Goal: Task Accomplishment & Management: Use online tool/utility

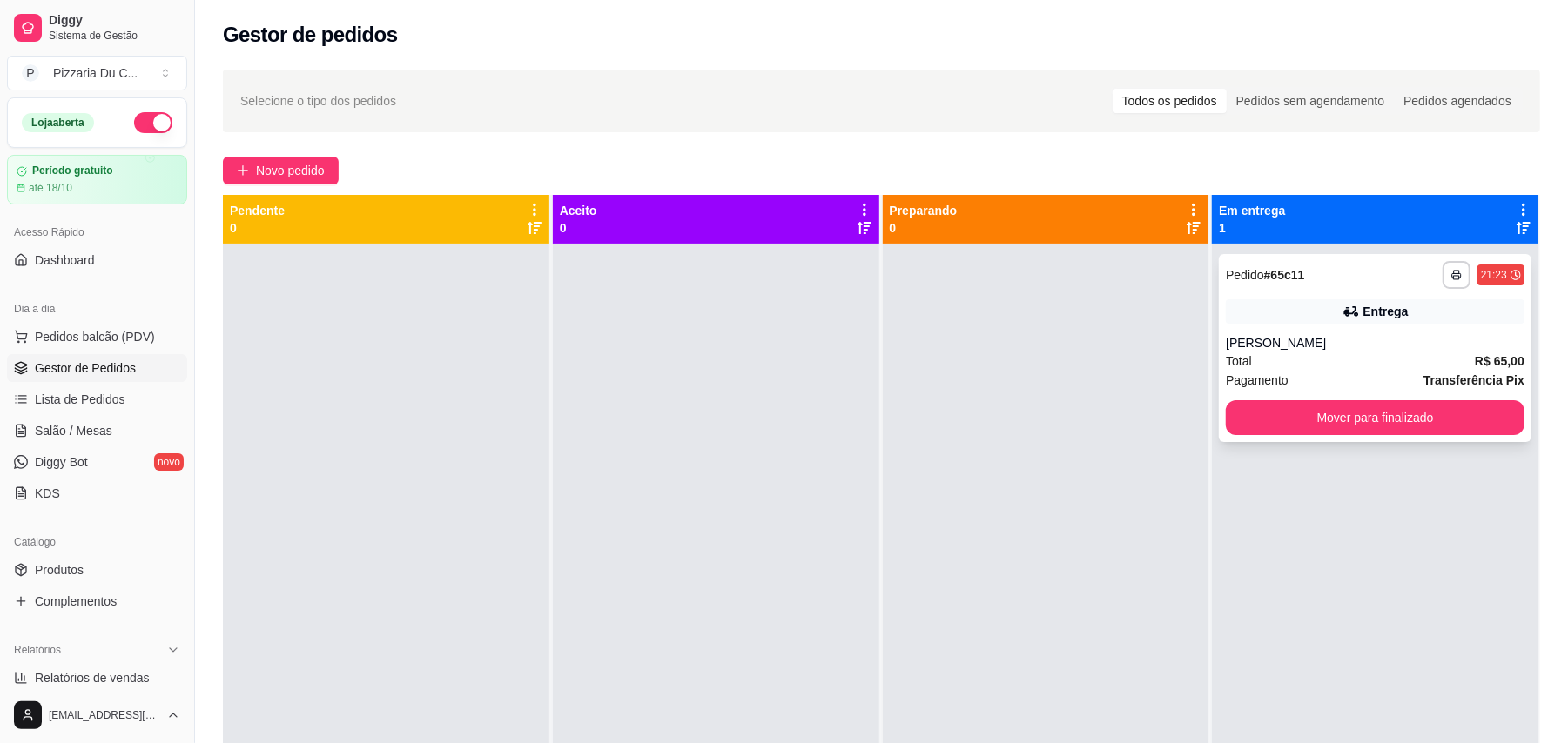
click at [1314, 425] on button "Mover para finalizado" at bounding box center [1374, 418] width 299 height 35
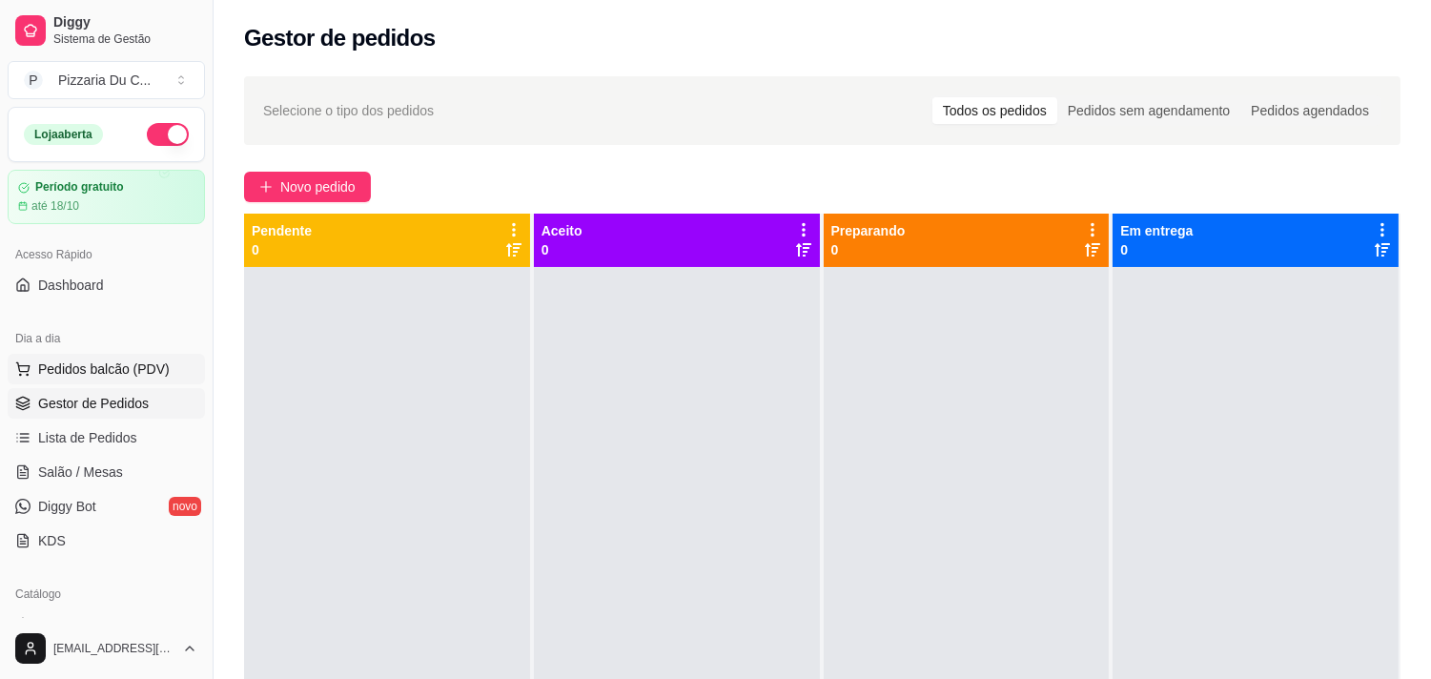
click at [87, 381] on button "Pedidos balcão (PDV)" at bounding box center [106, 369] width 197 height 31
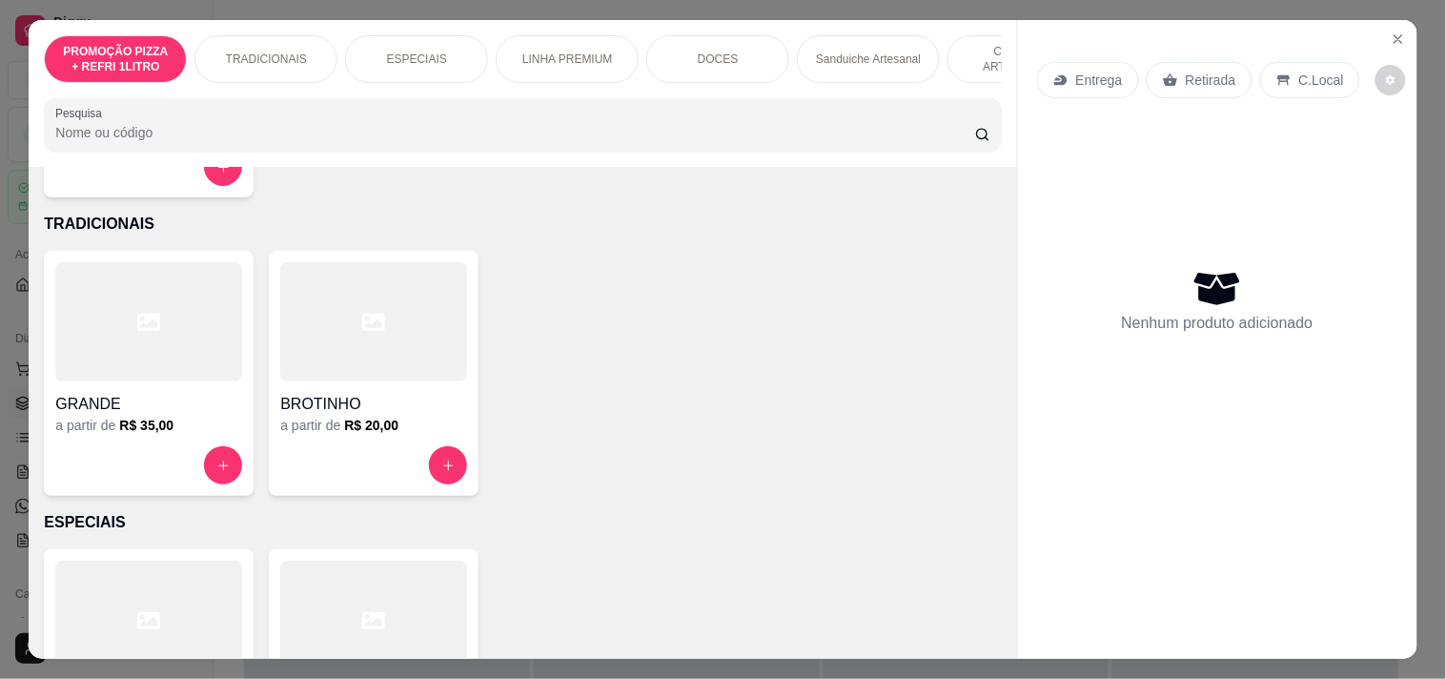
scroll to position [423, 0]
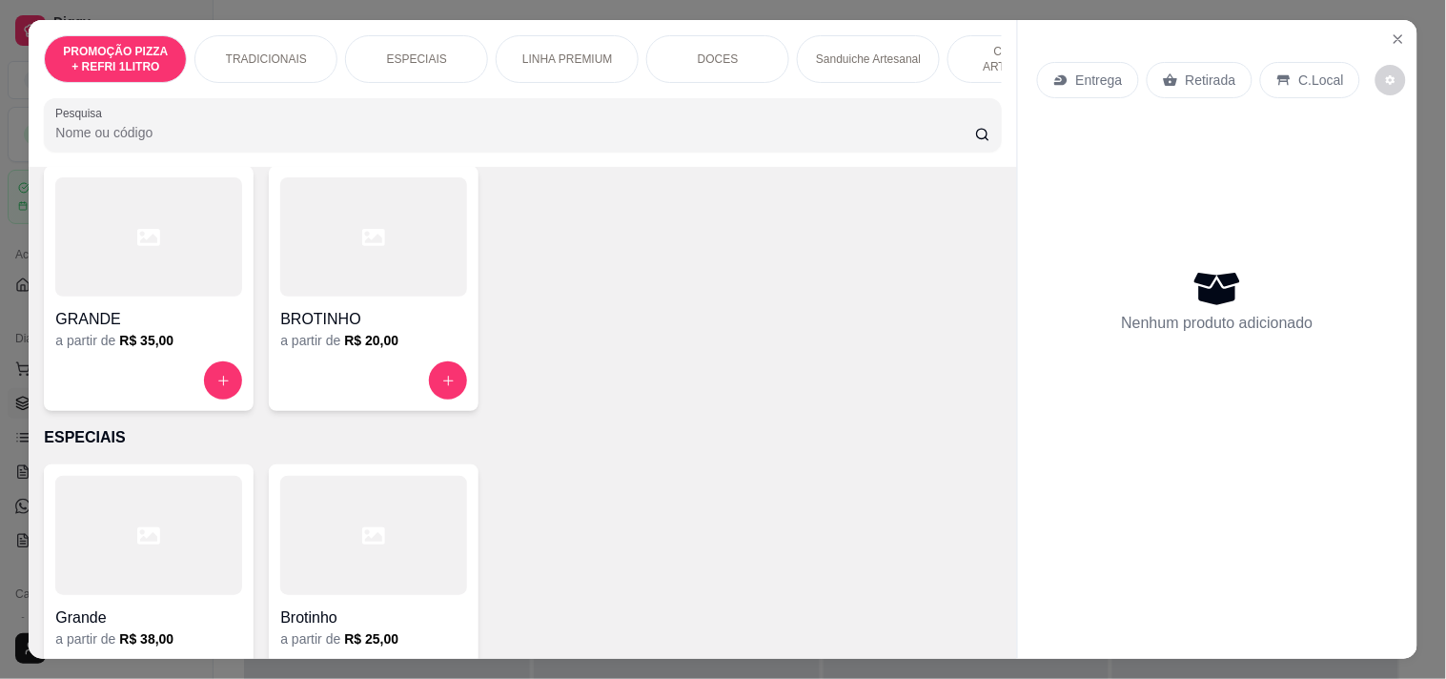
click at [137, 350] on h6 "R$ 35,00" at bounding box center [146, 340] width 54 height 19
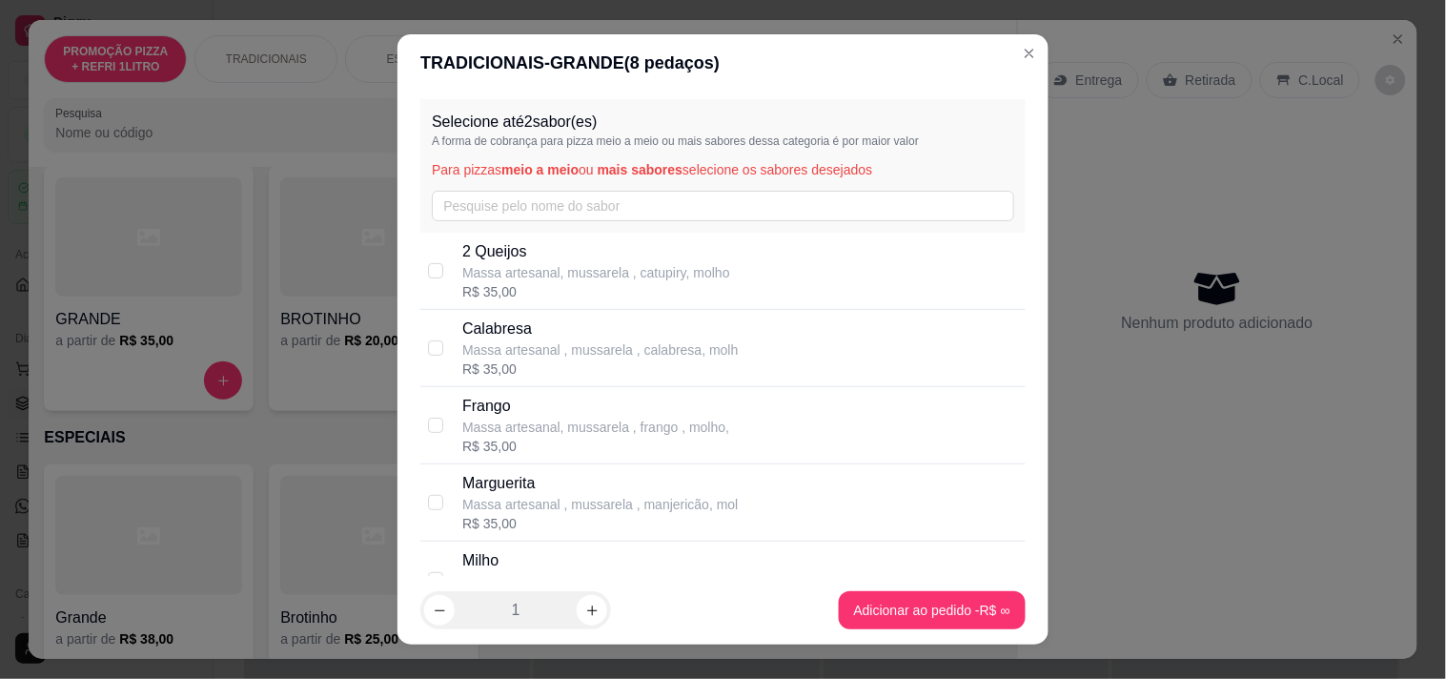
click at [526, 344] on p "Massa artesanal , mussarela , calabresa, molh" at bounding box center [599, 349] width 275 height 19
checkbox input "true"
click at [530, 425] on p "Massa artesanal, mussarela , frango , molho," at bounding box center [595, 427] width 267 height 19
checkbox input "true"
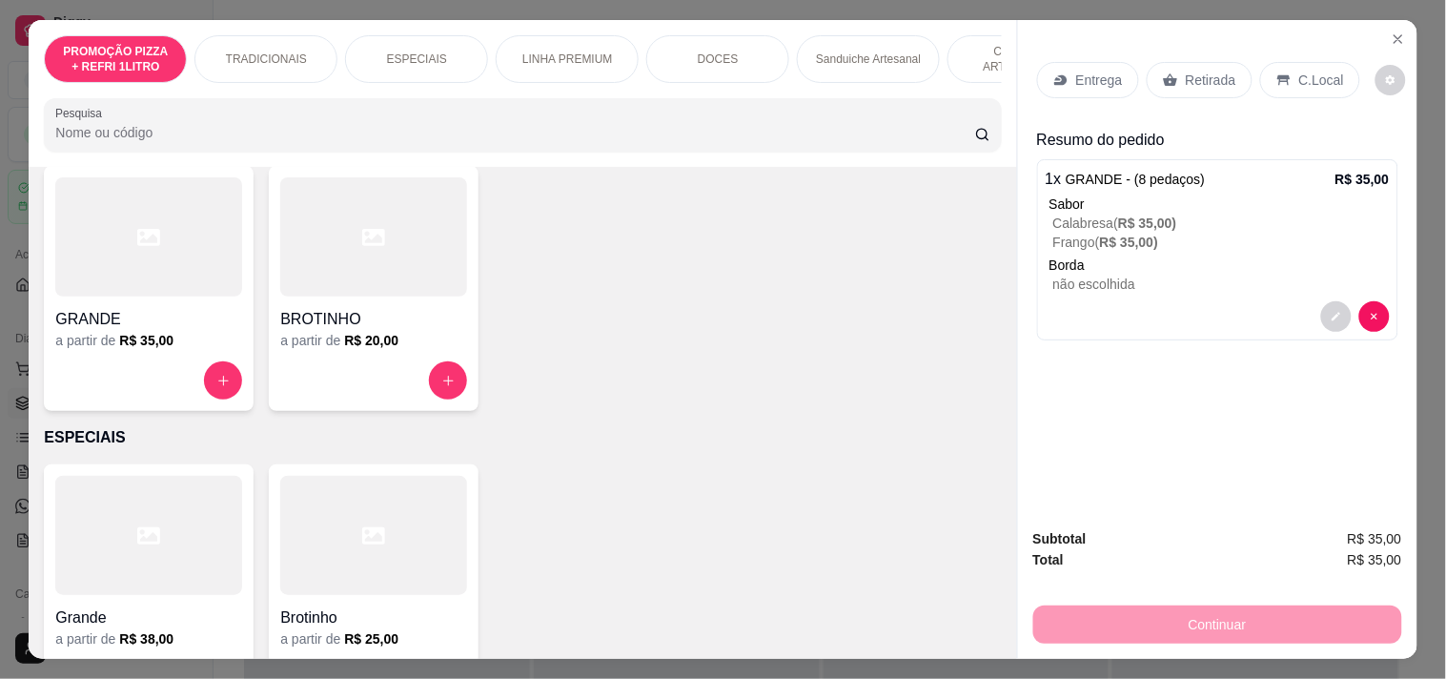
click at [889, 72] on div "Sanduiche Artesanal" at bounding box center [868, 59] width 143 height 48
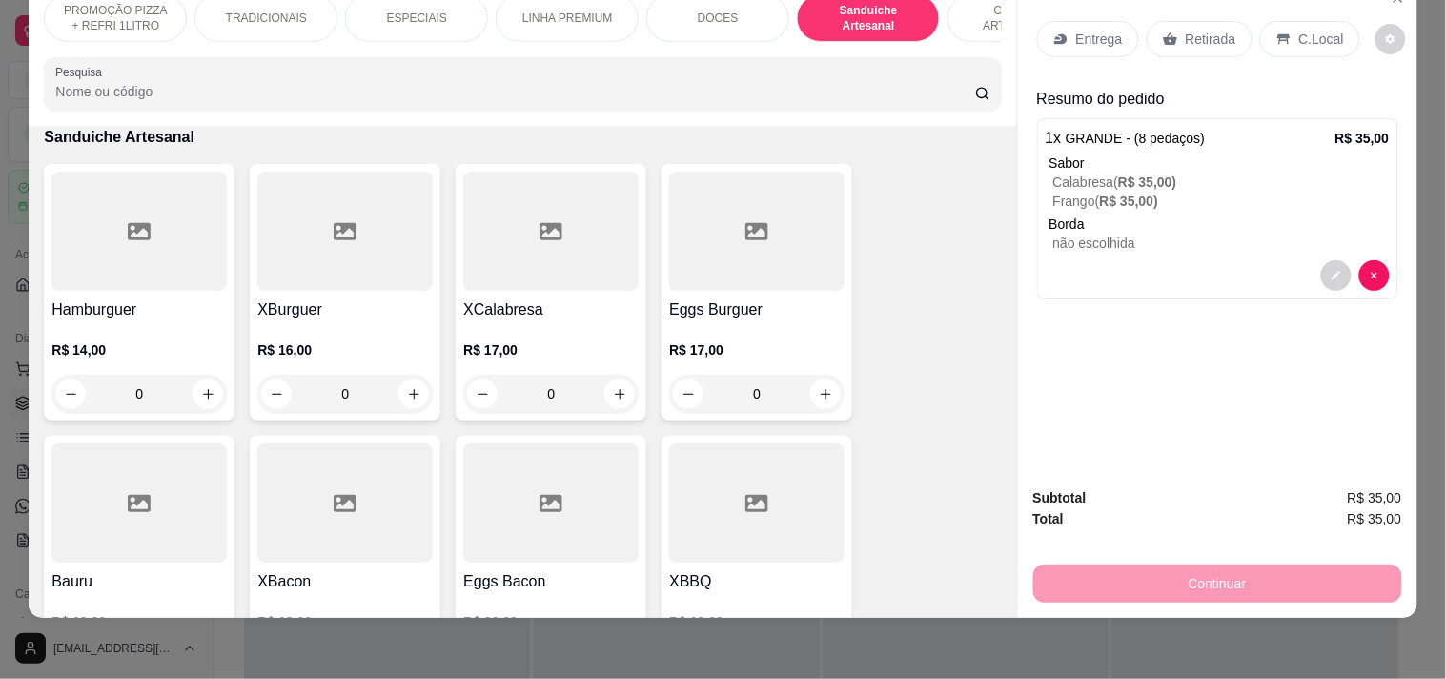
scroll to position [0, 690]
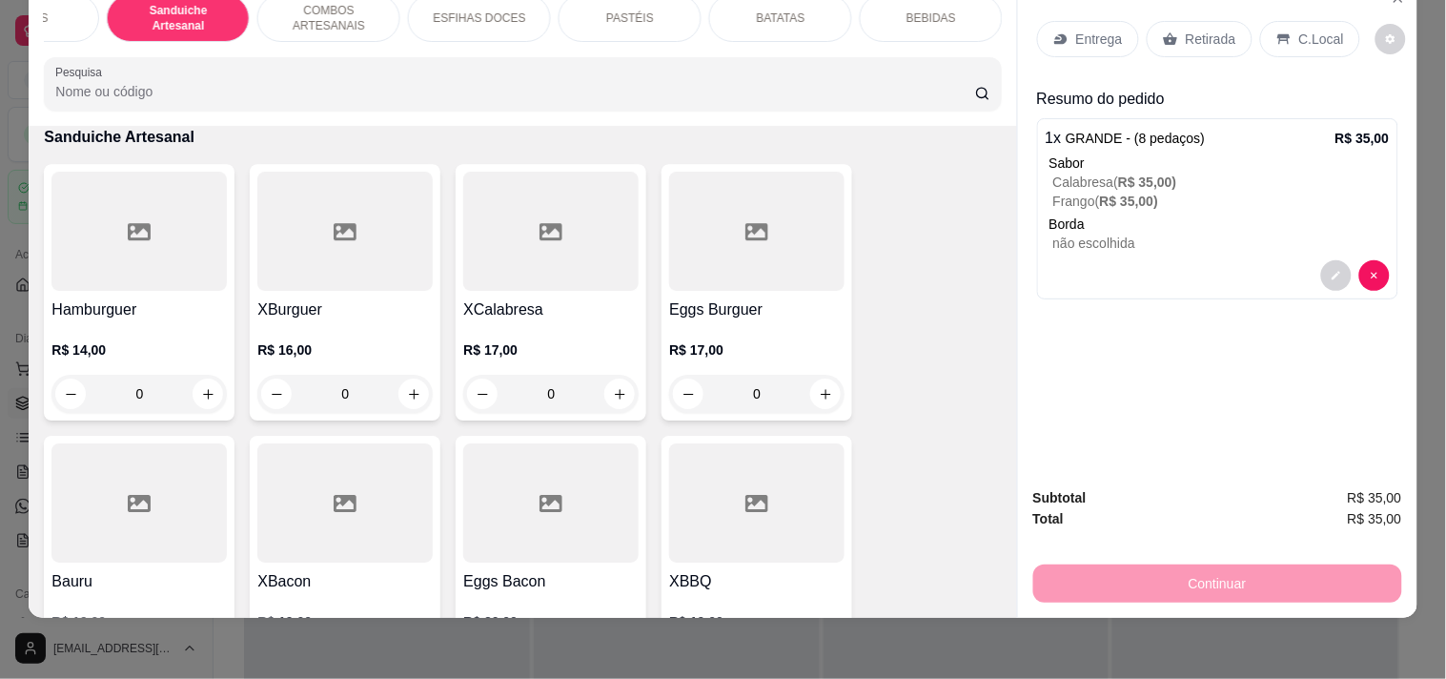
click at [928, 10] on p "BEBIDAS" at bounding box center [932, 17] width 50 height 15
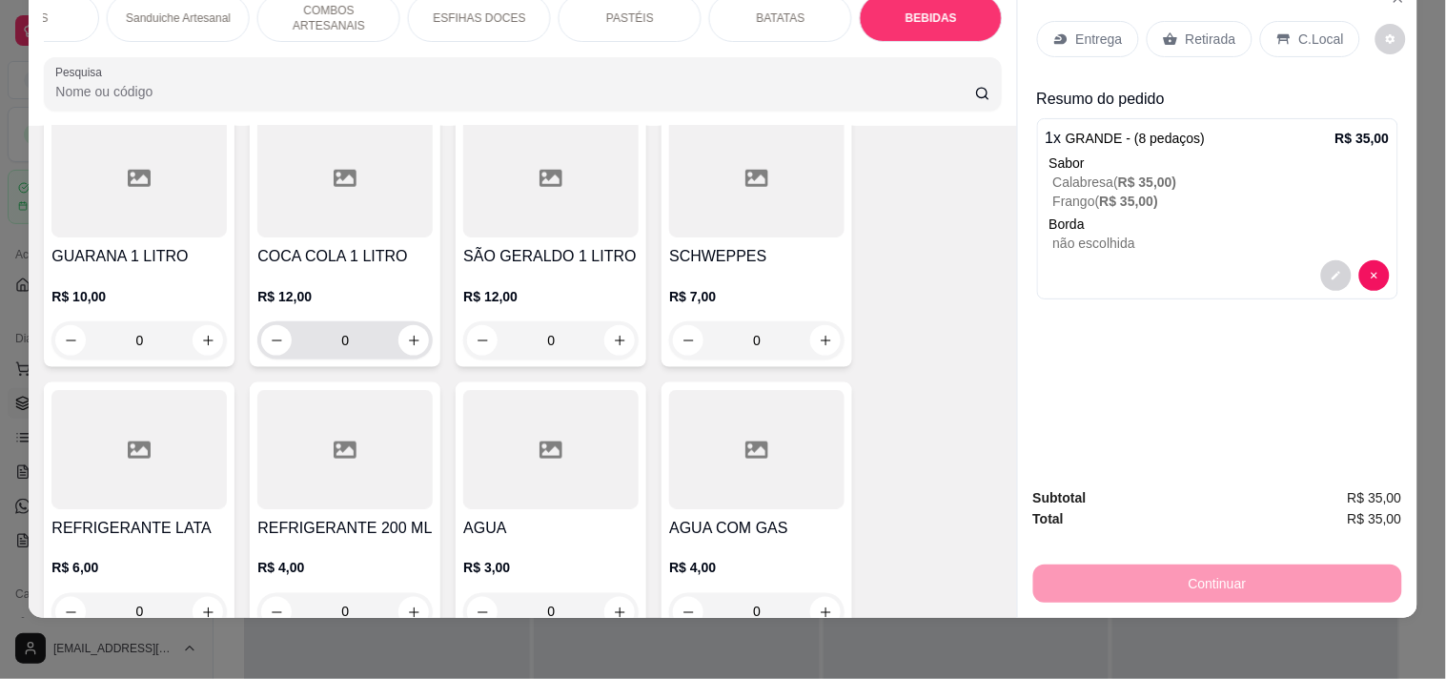
scroll to position [6131, 0]
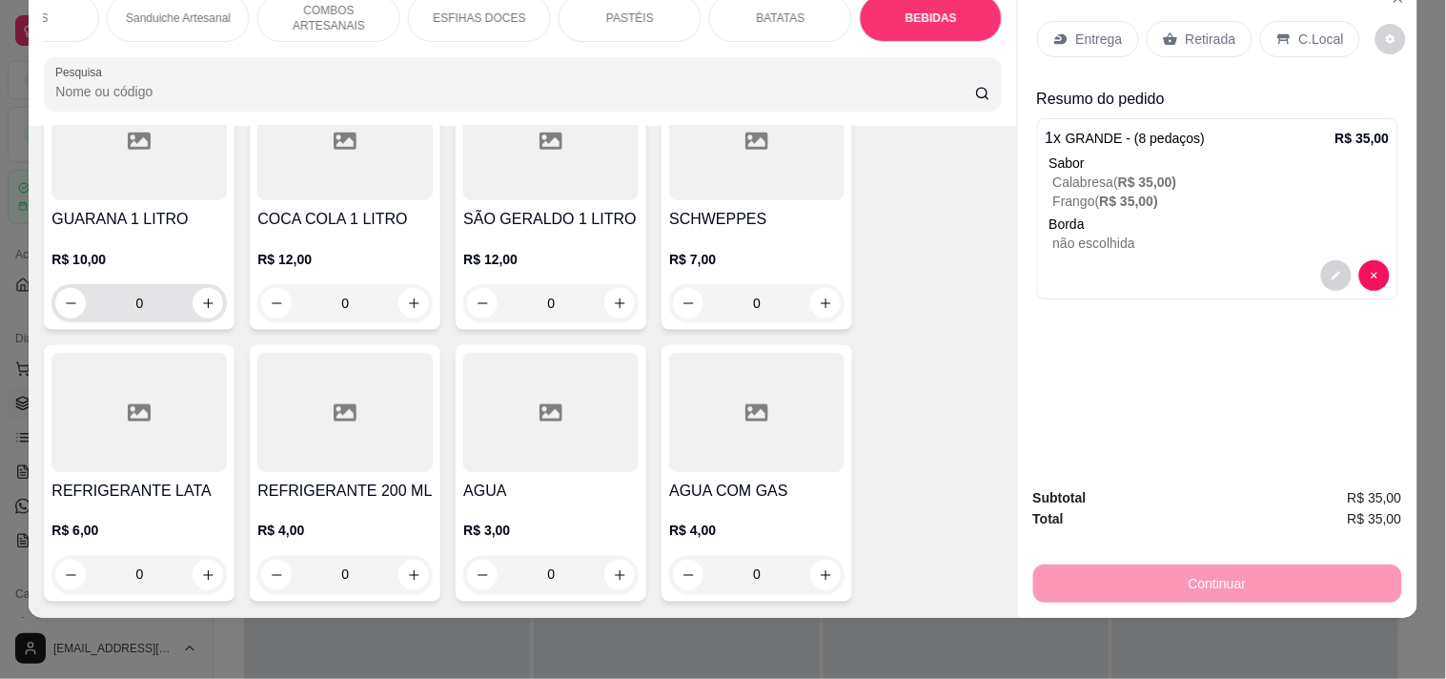
click at [197, 298] on button "increase-product-quantity" at bounding box center [208, 303] width 31 height 31
type input "1"
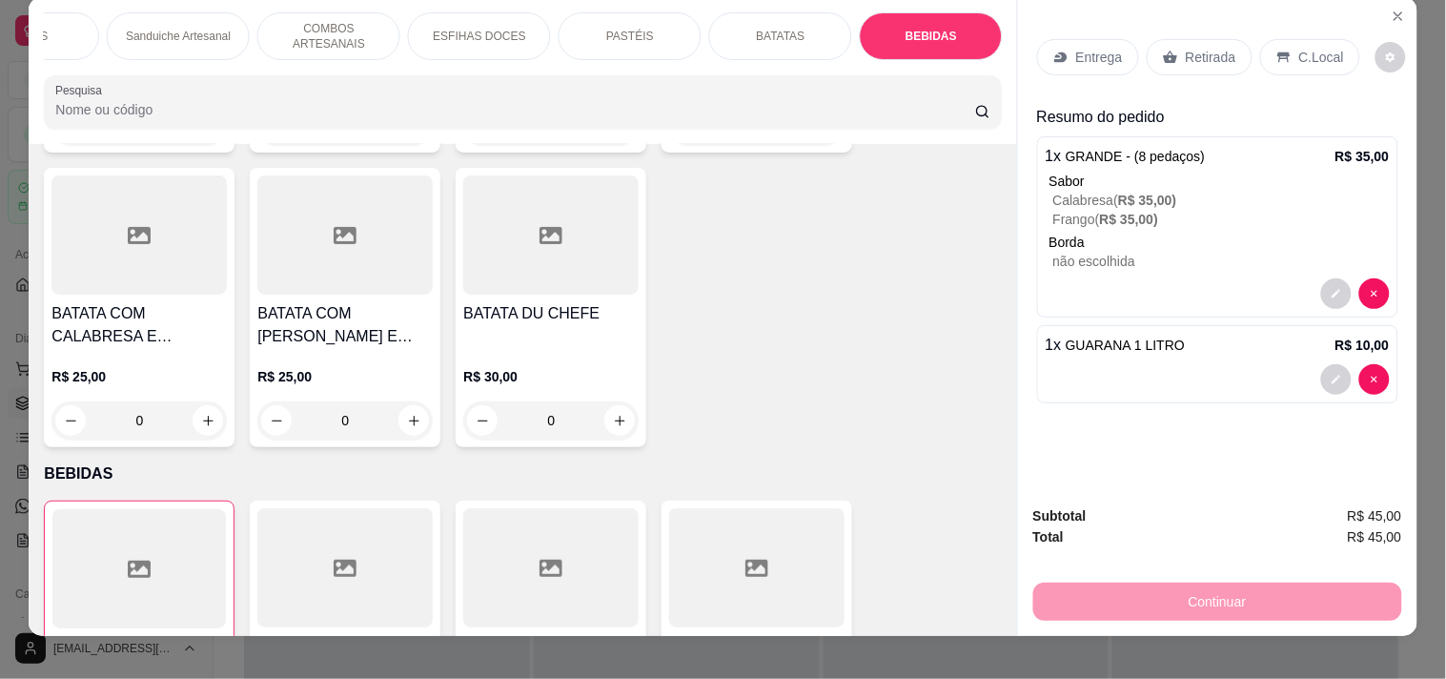
scroll to position [0, 0]
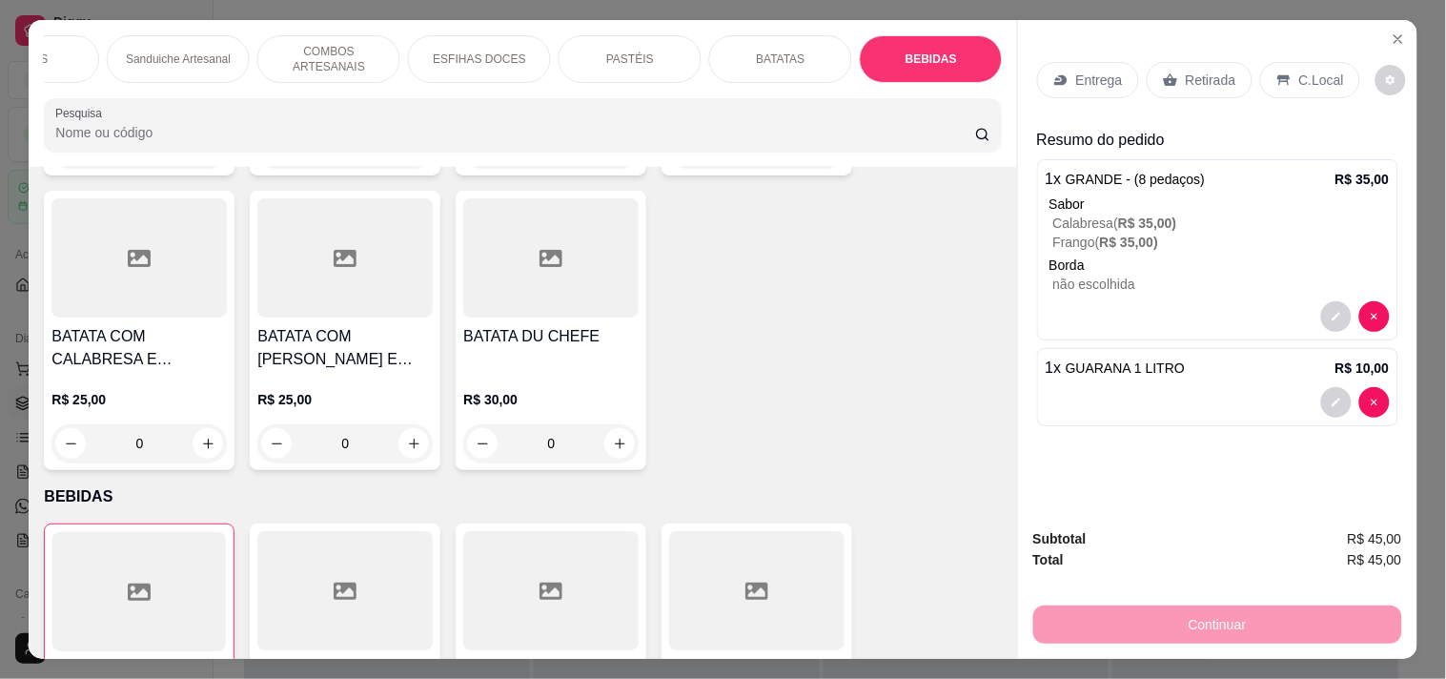
click at [329, 62] on p "COMBOS ARTESANAIS" at bounding box center [329, 59] width 111 height 31
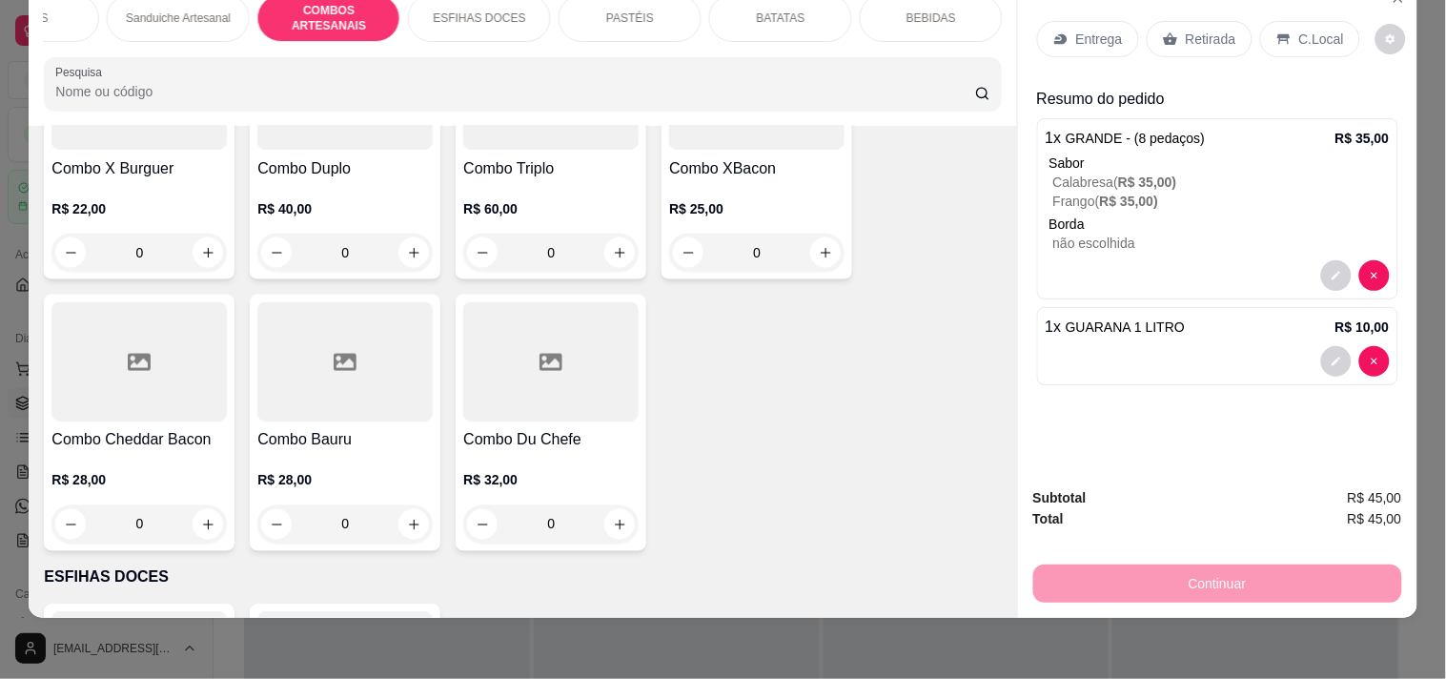
scroll to position [2537, 0]
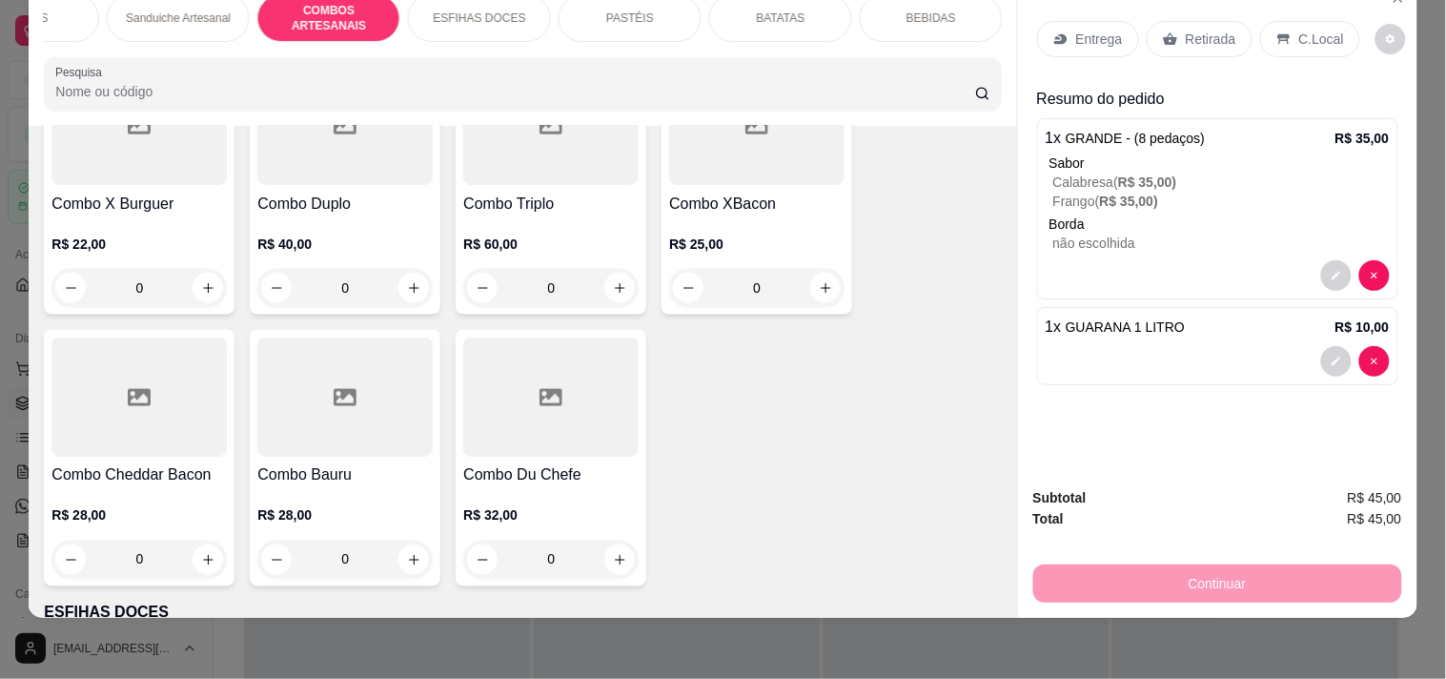
click at [144, 235] on p "R$ 22,00" at bounding box center [138, 244] width 175 height 19
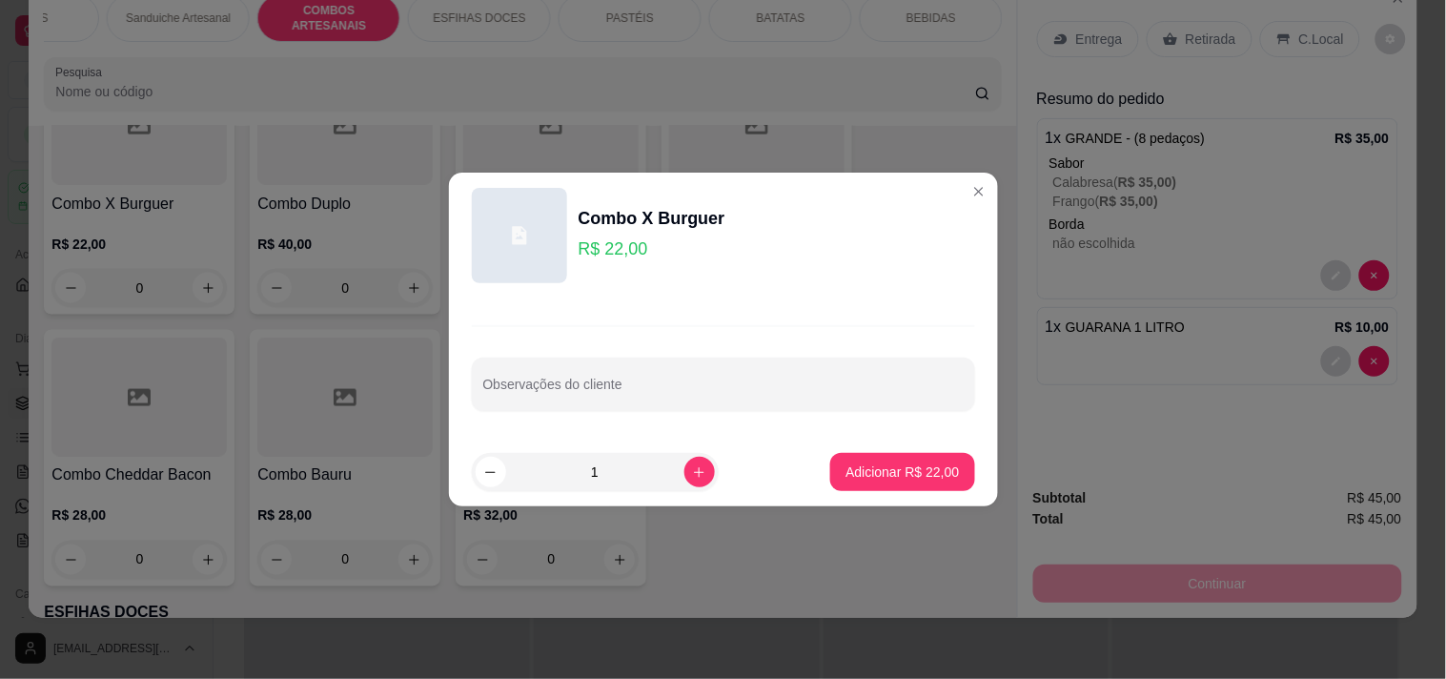
click at [615, 244] on p "R$ 22,00" at bounding box center [652, 248] width 147 height 27
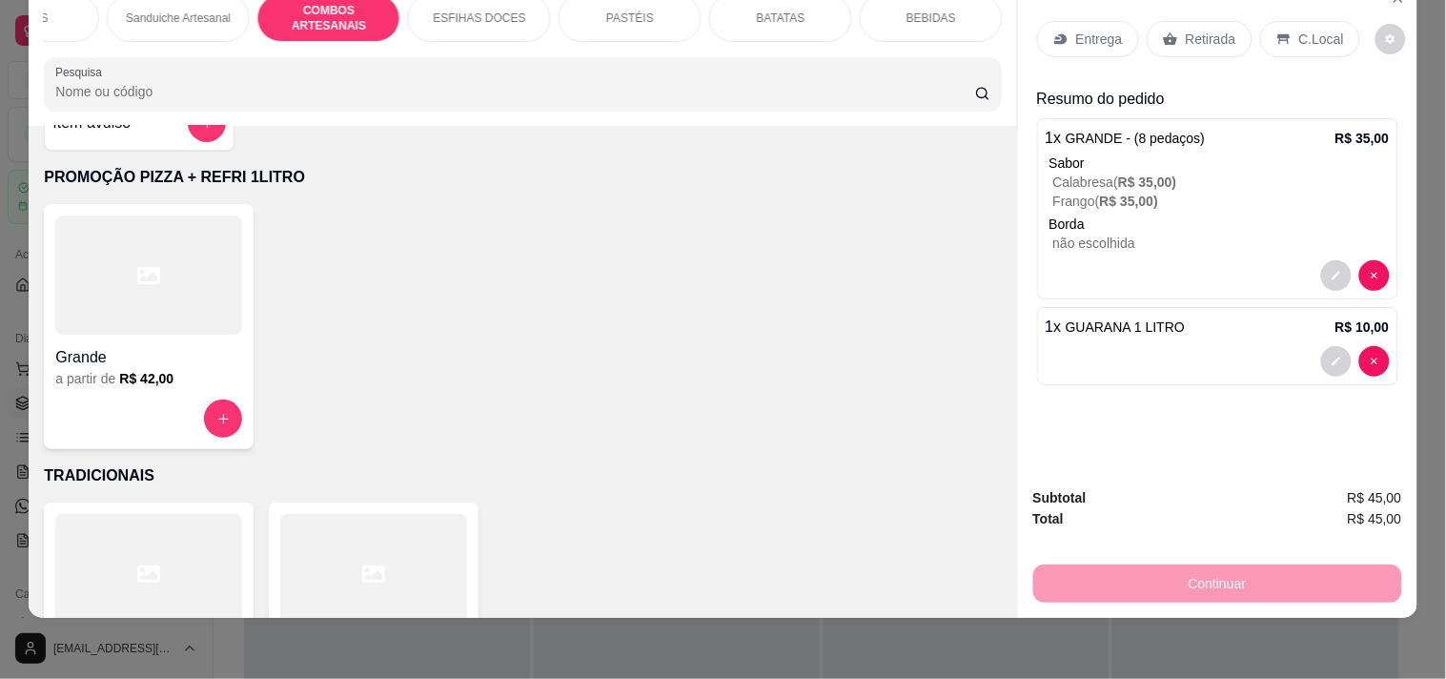
scroll to position [0, 0]
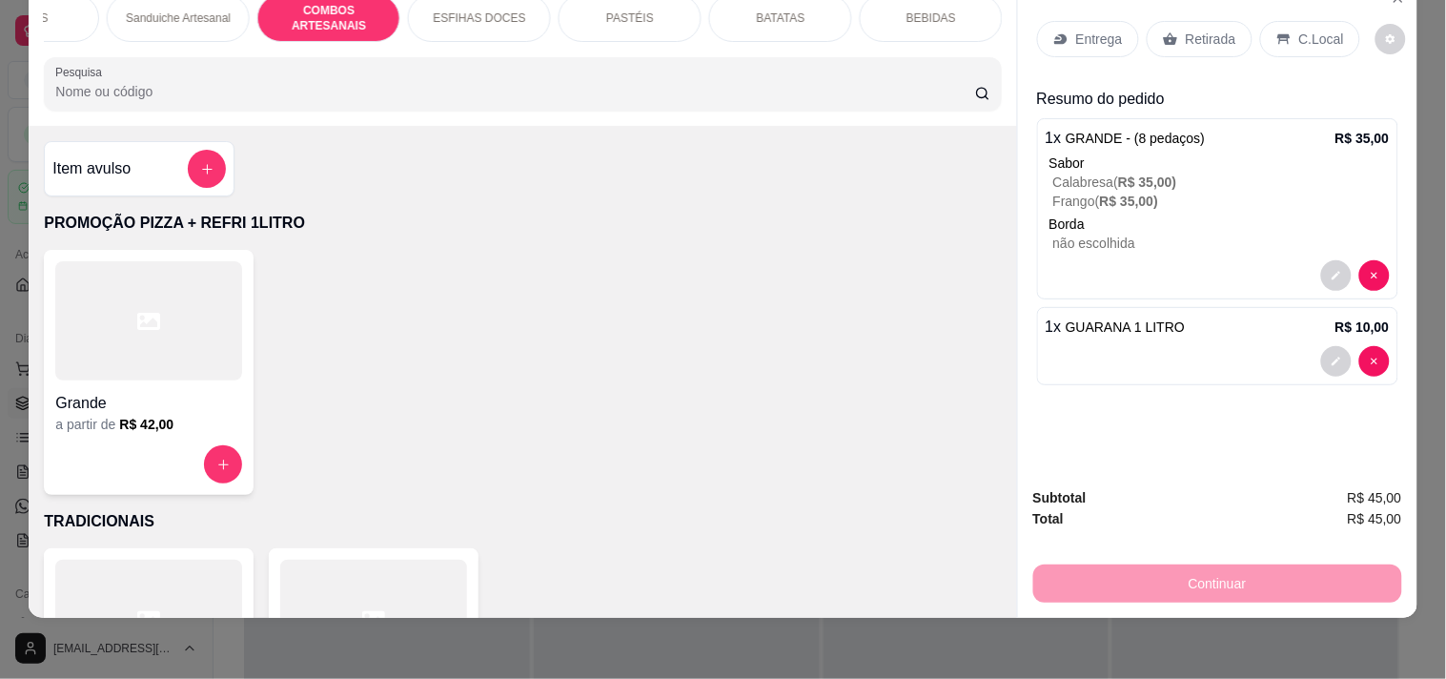
click at [167, 170] on div "Item avulso" at bounding box center [138, 169] width 173 height 38
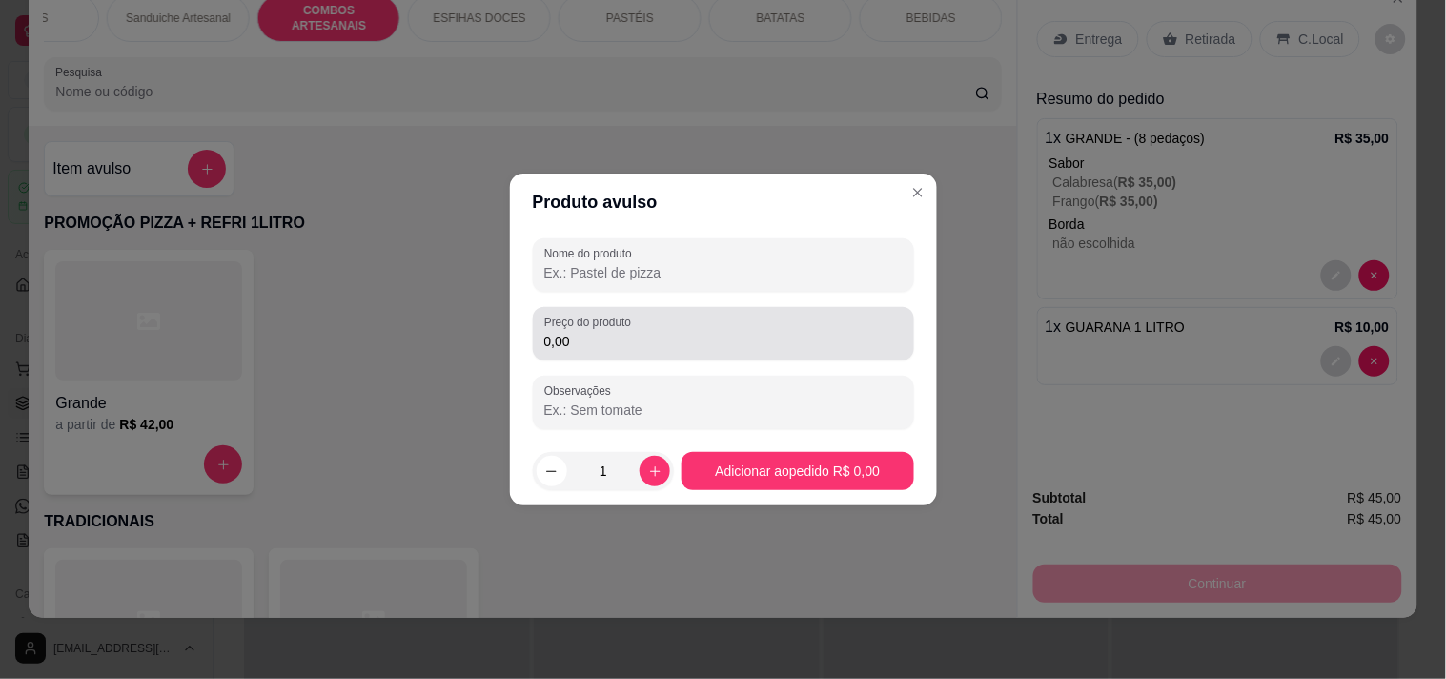
click at [634, 338] on input "0,00" at bounding box center [723, 341] width 358 height 19
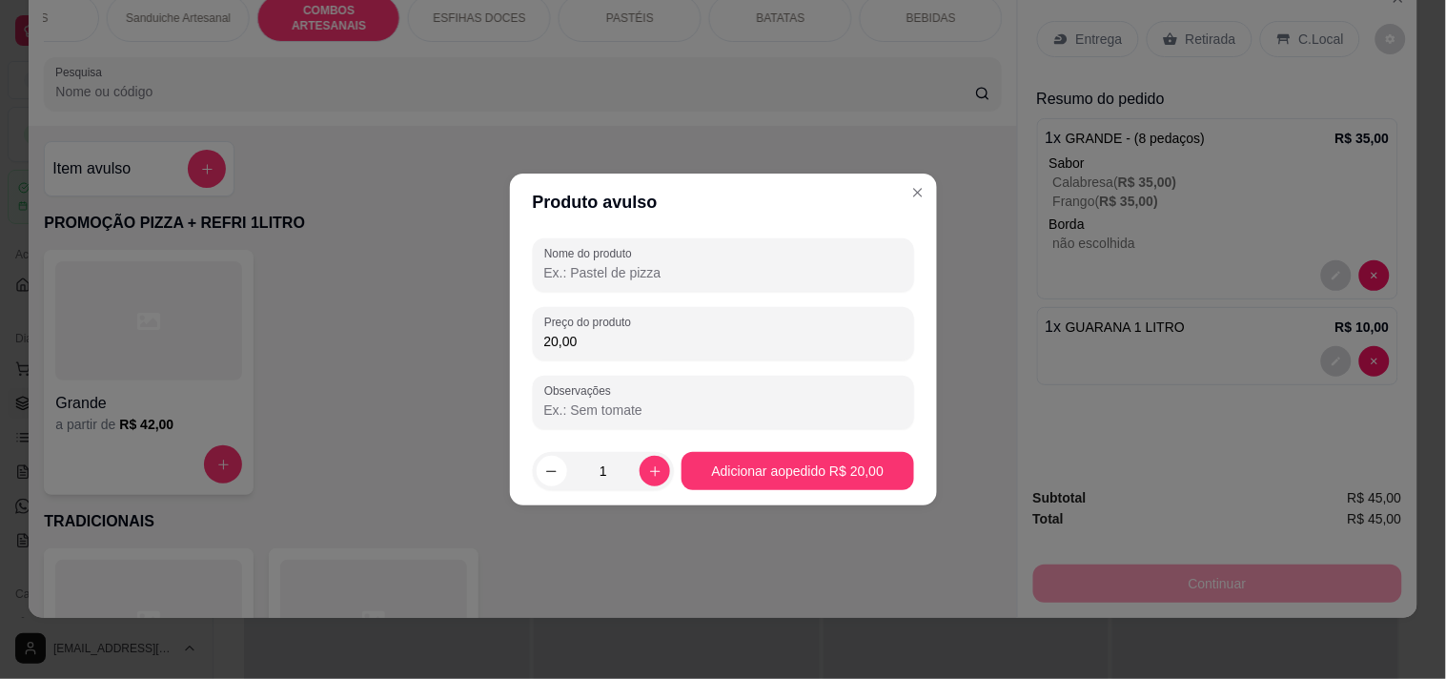
type input "20,00"
click at [616, 290] on div "Nome do produto" at bounding box center [723, 264] width 381 height 53
type input "COMBO XBURGUER"
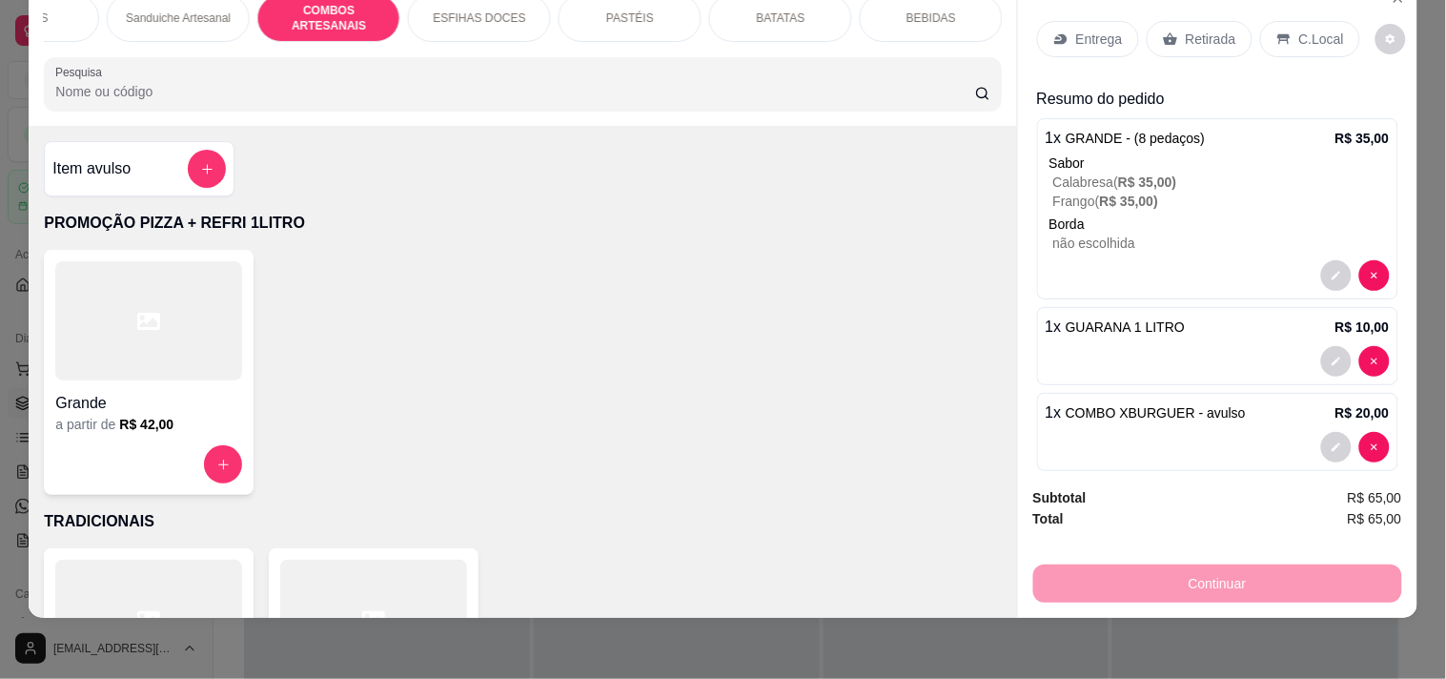
click at [1203, 173] on p "Calabresa ( R$ 35,00 )" at bounding box center [1221, 182] width 337 height 19
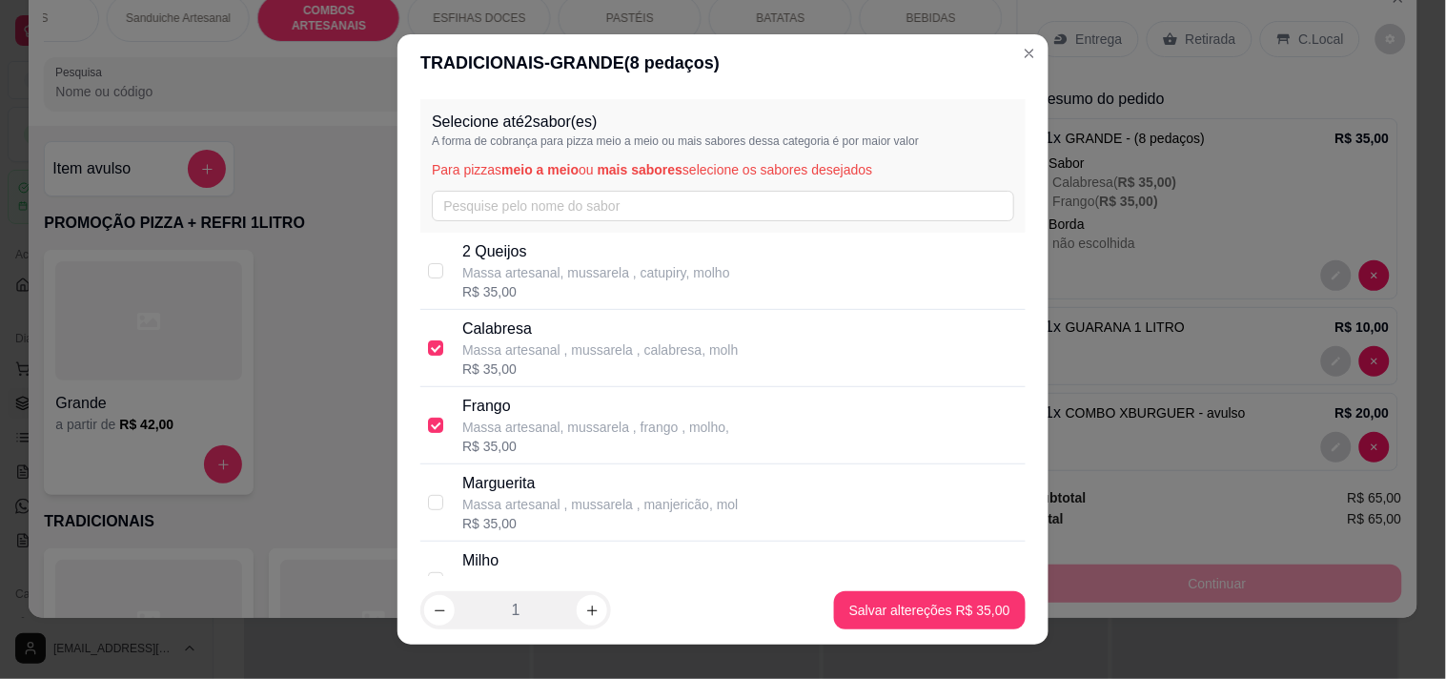
click at [502, 296] on div "R$ 35,00" at bounding box center [596, 291] width 268 height 19
checkbox input "true"
checkbox input "false"
click at [527, 350] on p "Massa artesanal , mussarela , calabresa, molh" at bounding box center [599, 349] width 275 height 19
checkbox input "false"
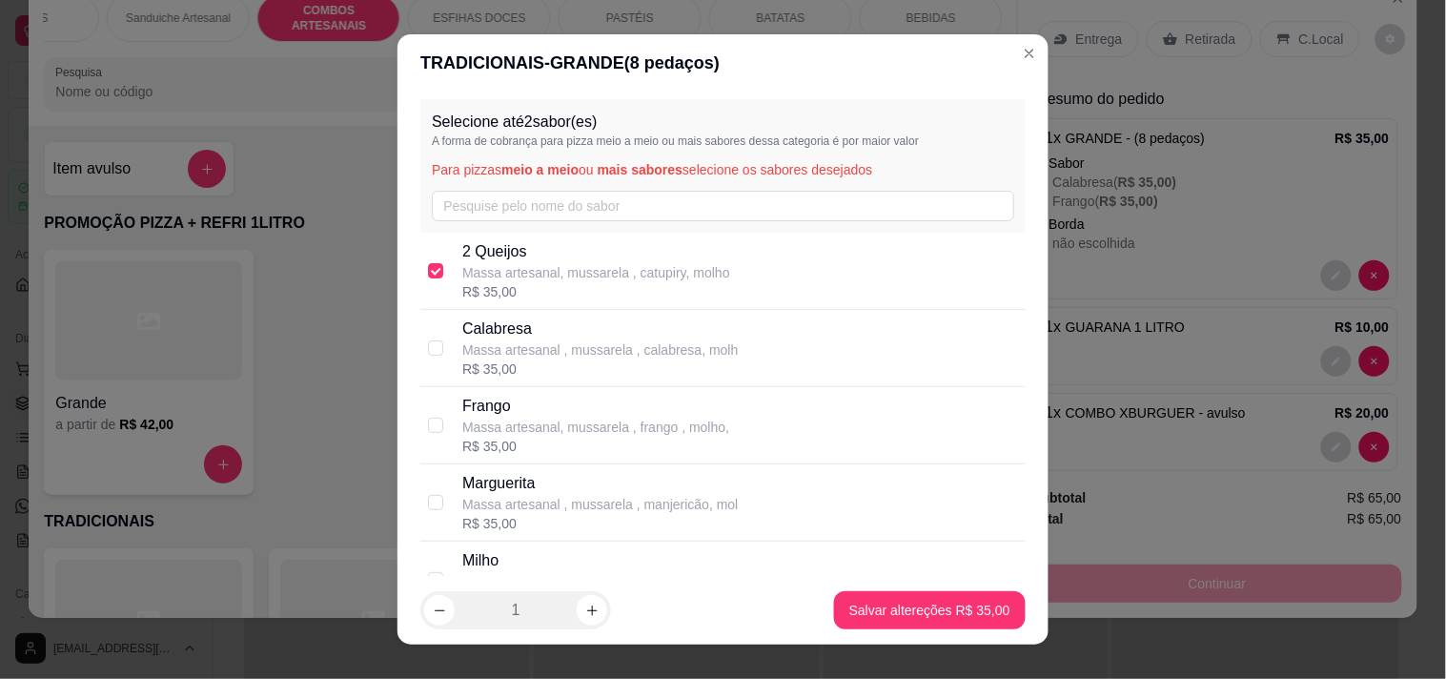
click at [534, 277] on p "Massa artesanal, mussarela , catupiry, molho" at bounding box center [596, 272] width 268 height 19
checkbox input "false"
click at [543, 462] on div "[PERSON_NAME] artesanal, [PERSON_NAME] , frango , molho, R$ 35,00" at bounding box center [722, 425] width 605 height 77
checkbox input "true"
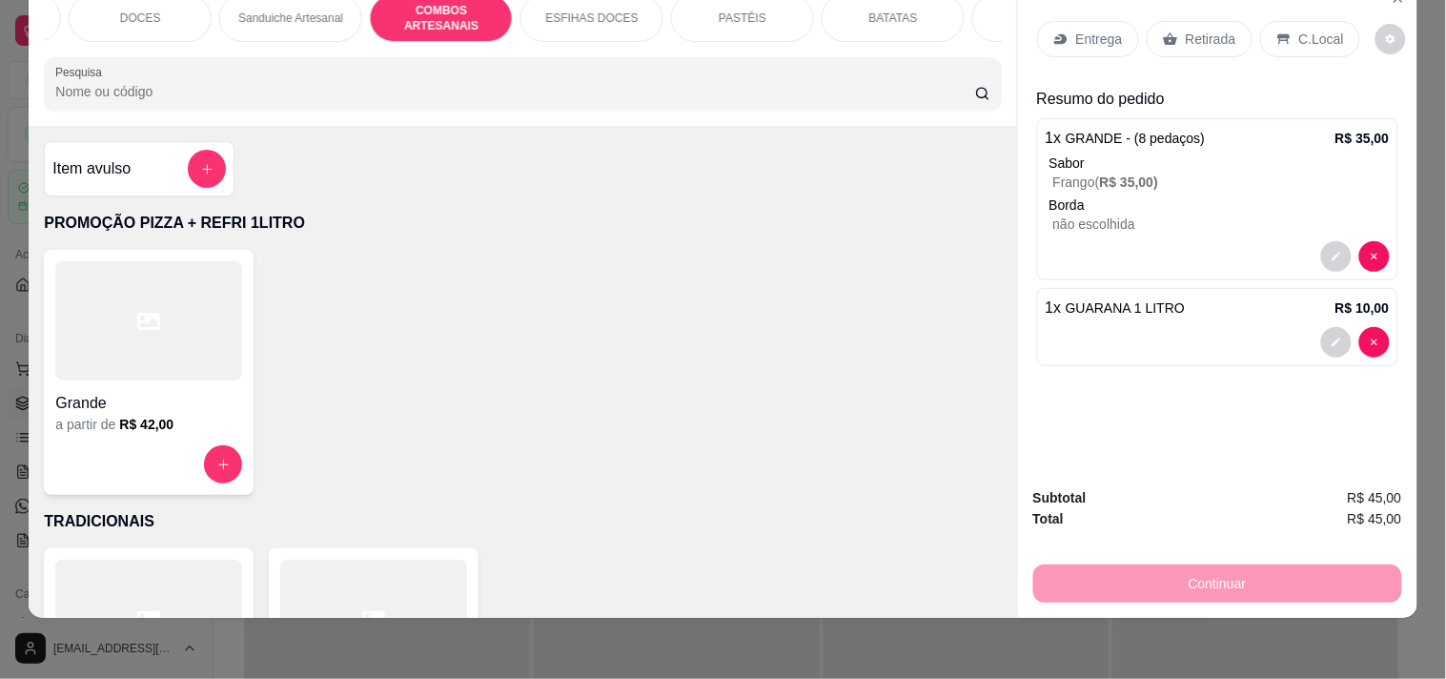
scroll to position [0, 568]
click at [443, 3] on p "COMBOS ARTESANAIS" at bounding box center [451, 18] width 111 height 31
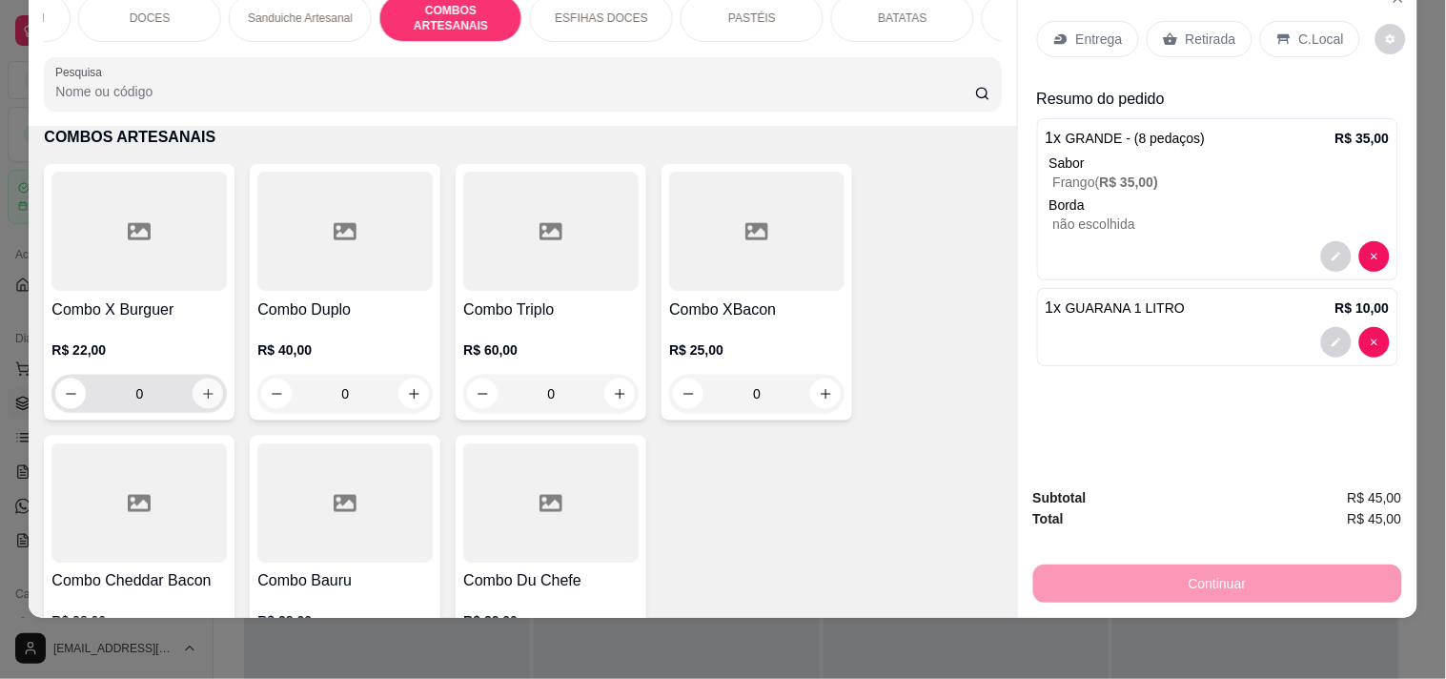
click at [204, 397] on icon "increase-product-quantity" at bounding box center [208, 394] width 14 height 14
type input "1"
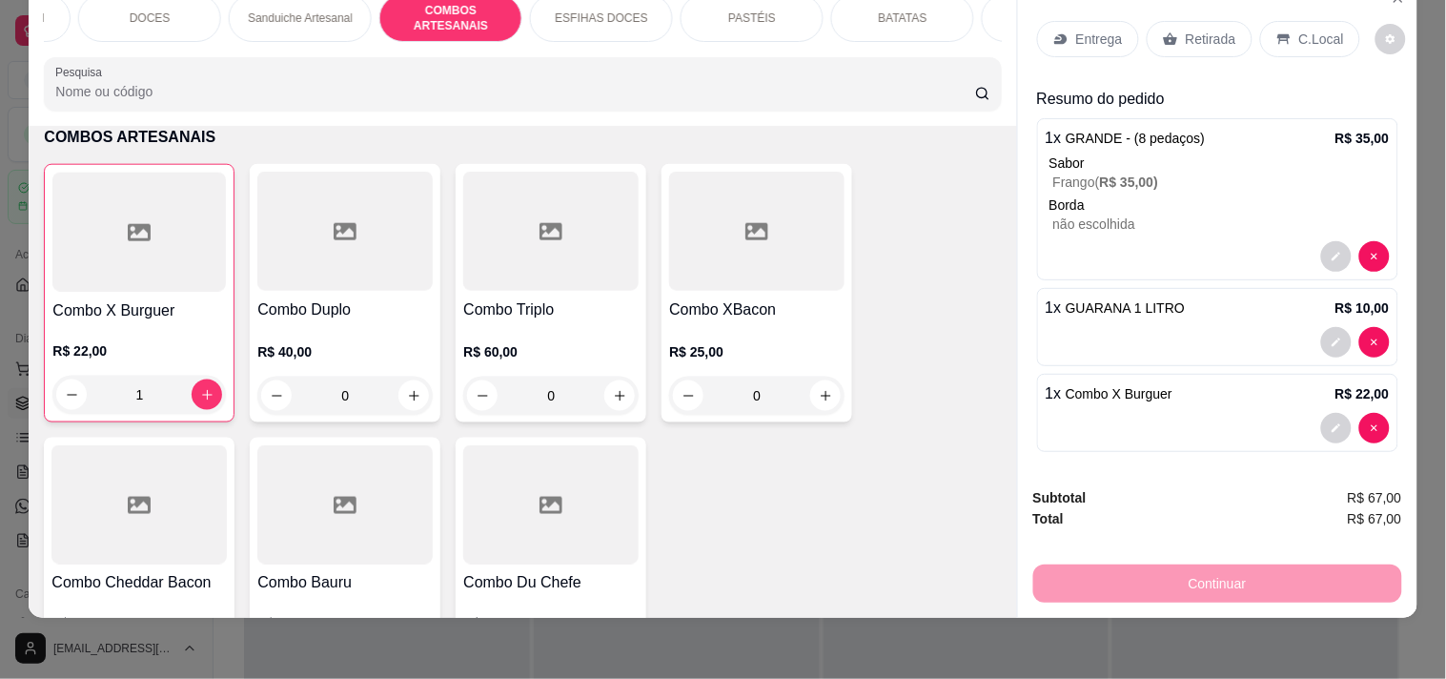
scroll to position [0, 0]
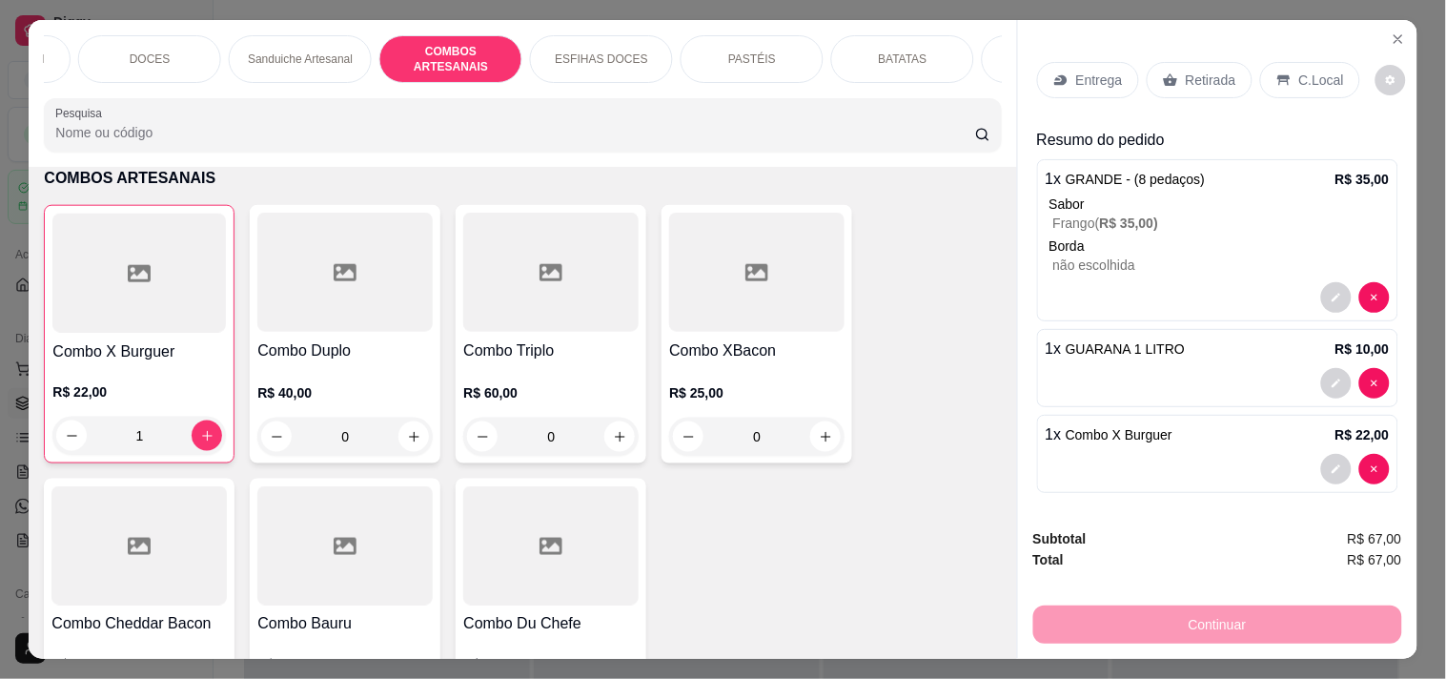
click at [1102, 71] on p "Entrega" at bounding box center [1099, 80] width 47 height 19
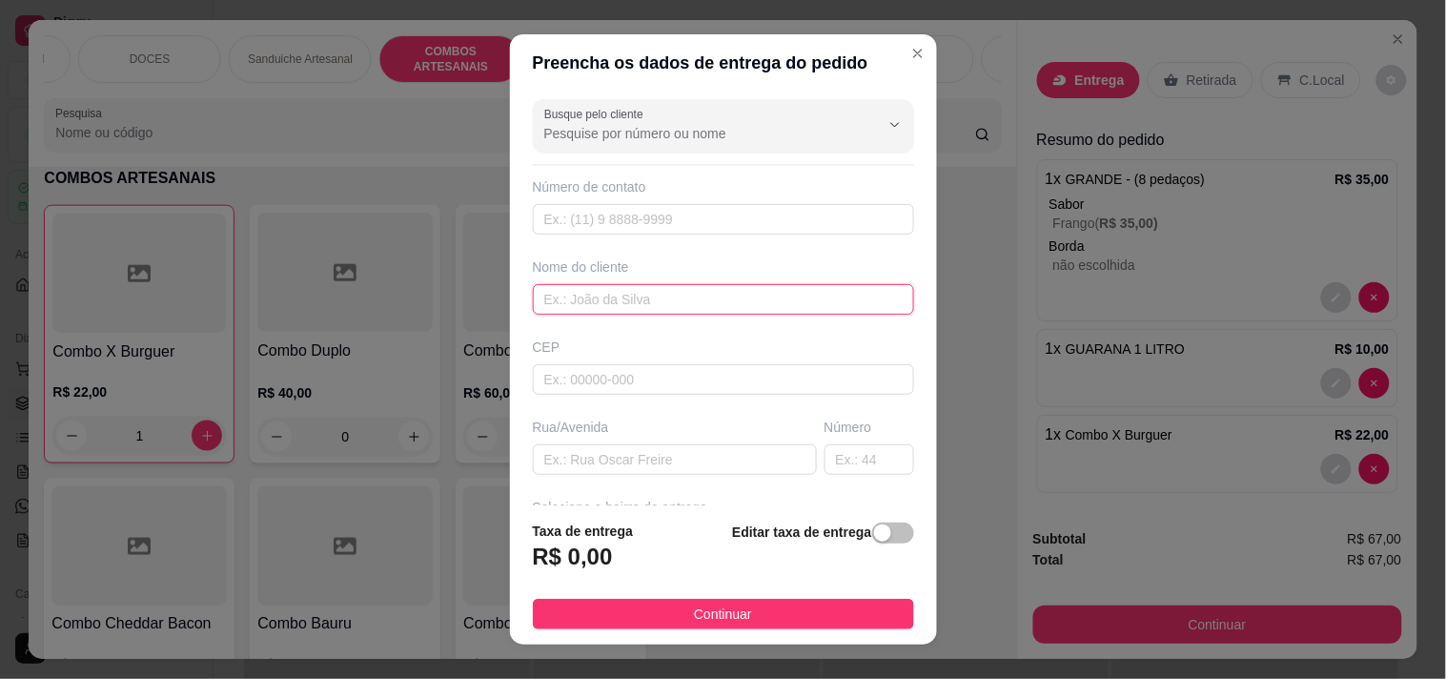
click at [635, 301] on input "text" at bounding box center [723, 299] width 381 height 31
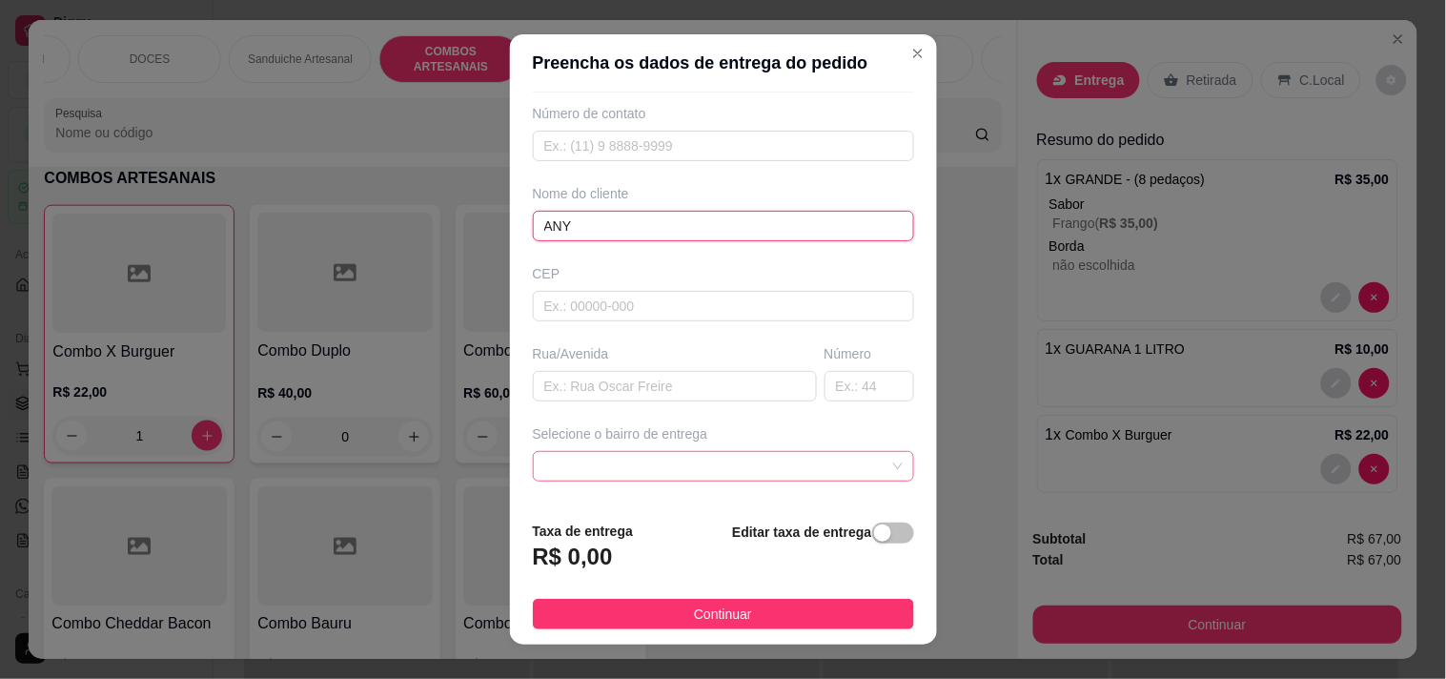
scroll to position [106, 0]
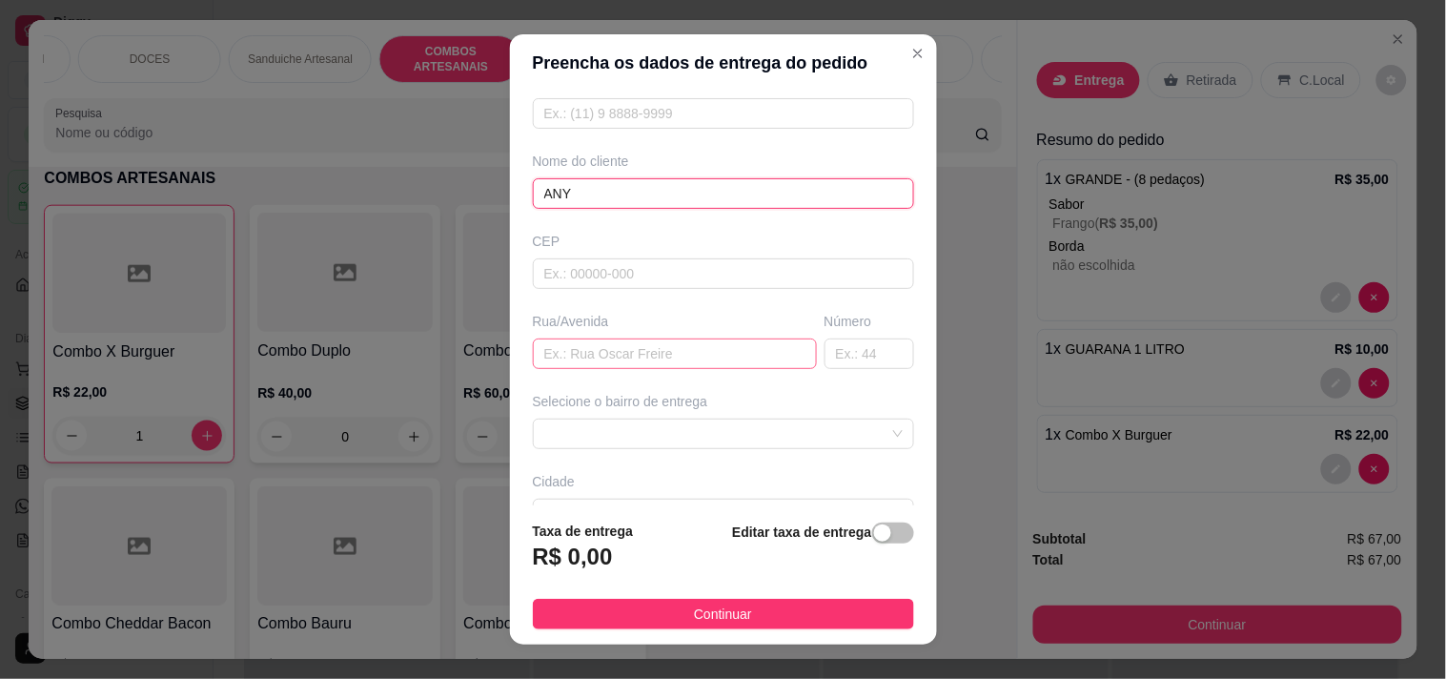
type input "ANY"
click at [580, 349] on input "text" at bounding box center [675, 353] width 284 height 31
click at [614, 421] on span at bounding box center [723, 433] width 358 height 29
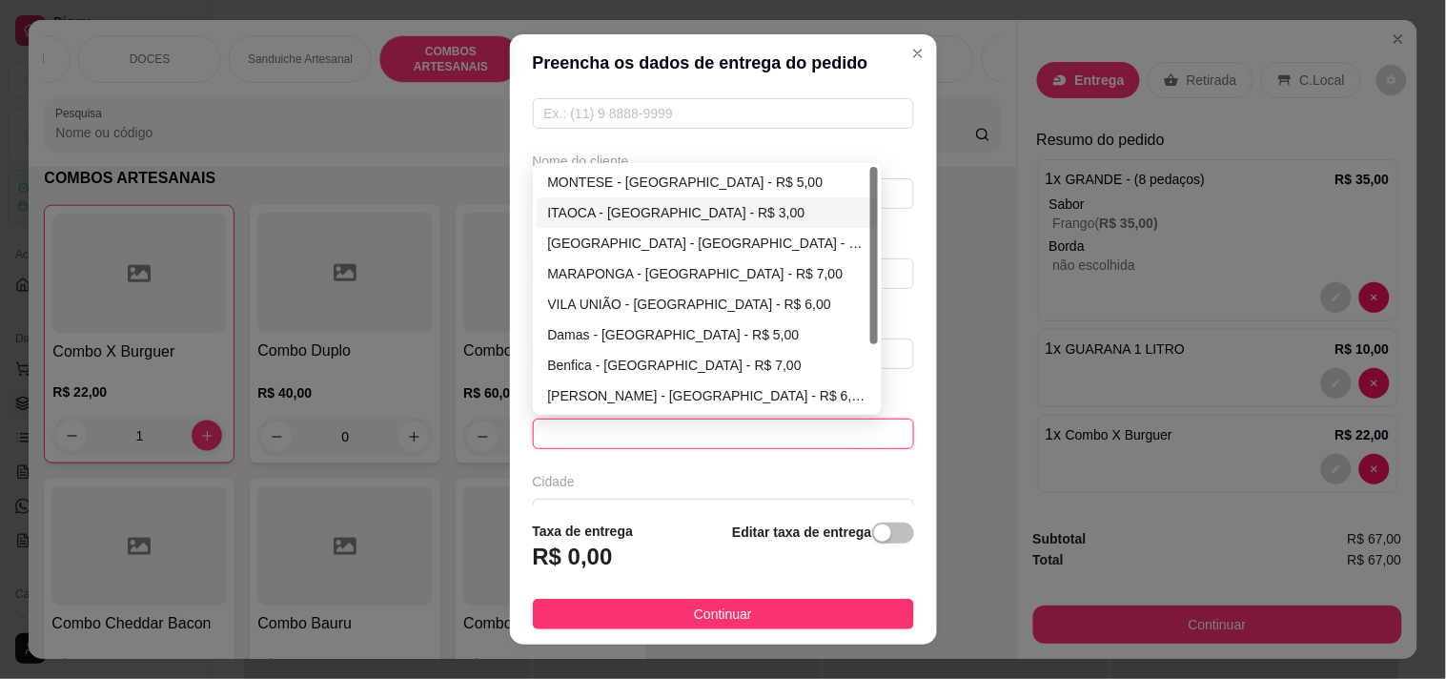
click at [613, 200] on div "ITAOCA - [GEOGRAPHIC_DATA] - R$ 3,00" at bounding box center [708, 212] width 342 height 31
type input "[GEOGRAPHIC_DATA]"
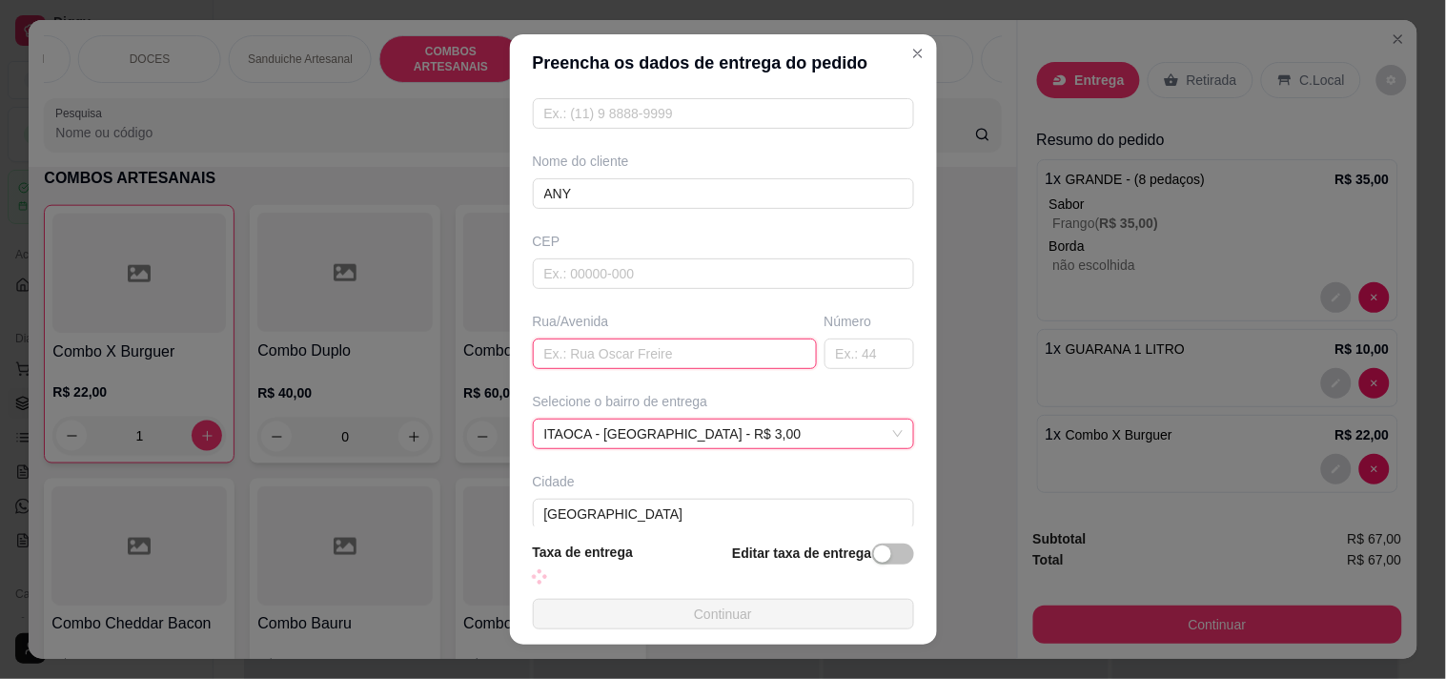
click at [616, 354] on input "text" at bounding box center [675, 353] width 284 height 31
paste input "[PERSON_NAME] 2316"
type input "[PERSON_NAME] 2316"
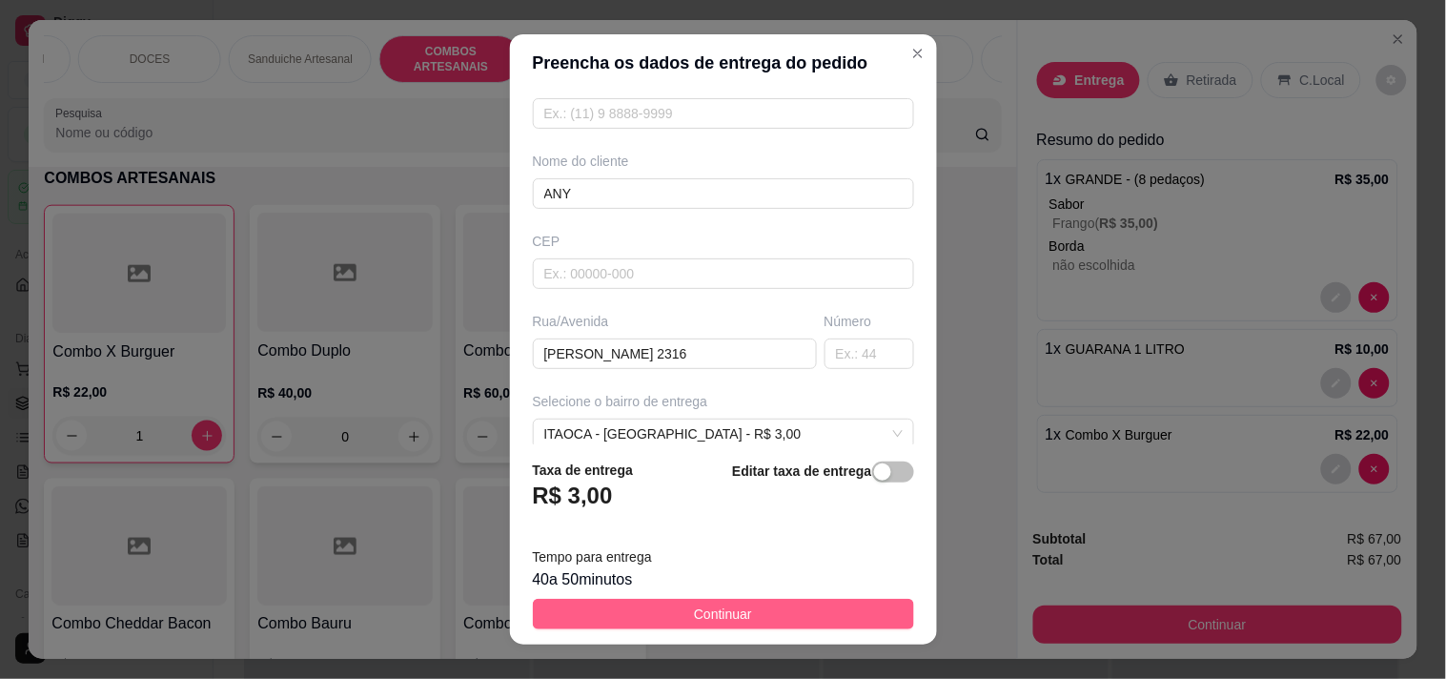
click at [756, 617] on button "Continuar" at bounding box center [723, 614] width 381 height 31
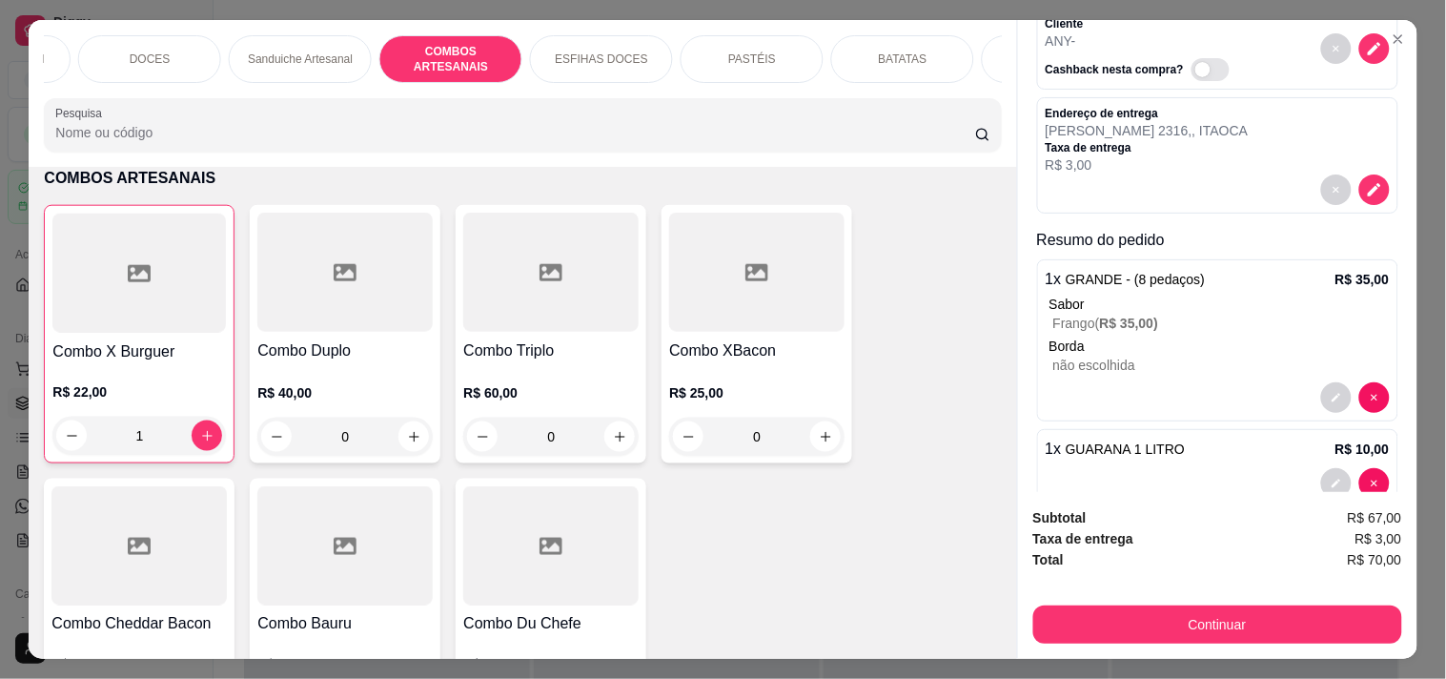
click at [1149, 322] on span "R$ 35,00 )" at bounding box center [1129, 323] width 59 height 15
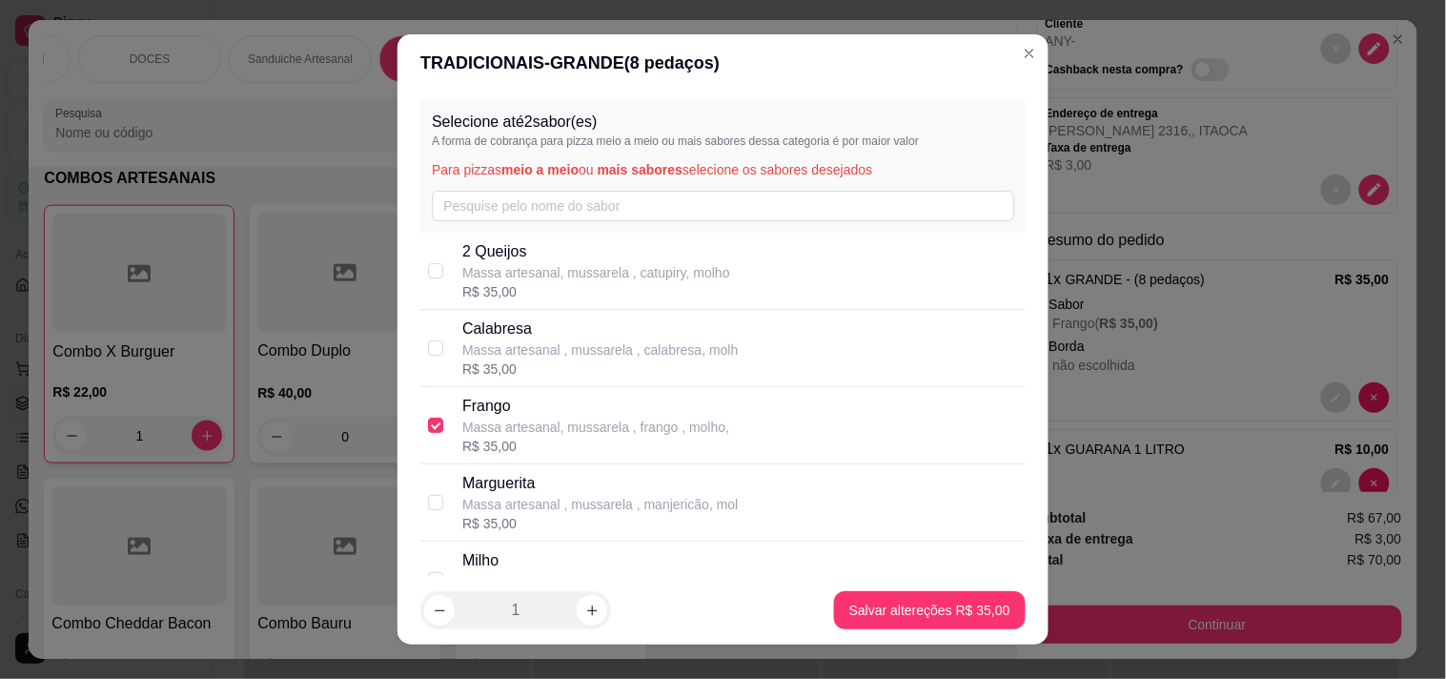
click at [507, 350] on p "Massa artesanal , mussarela , calabresa, molh" at bounding box center [599, 349] width 275 height 19
checkbox input "true"
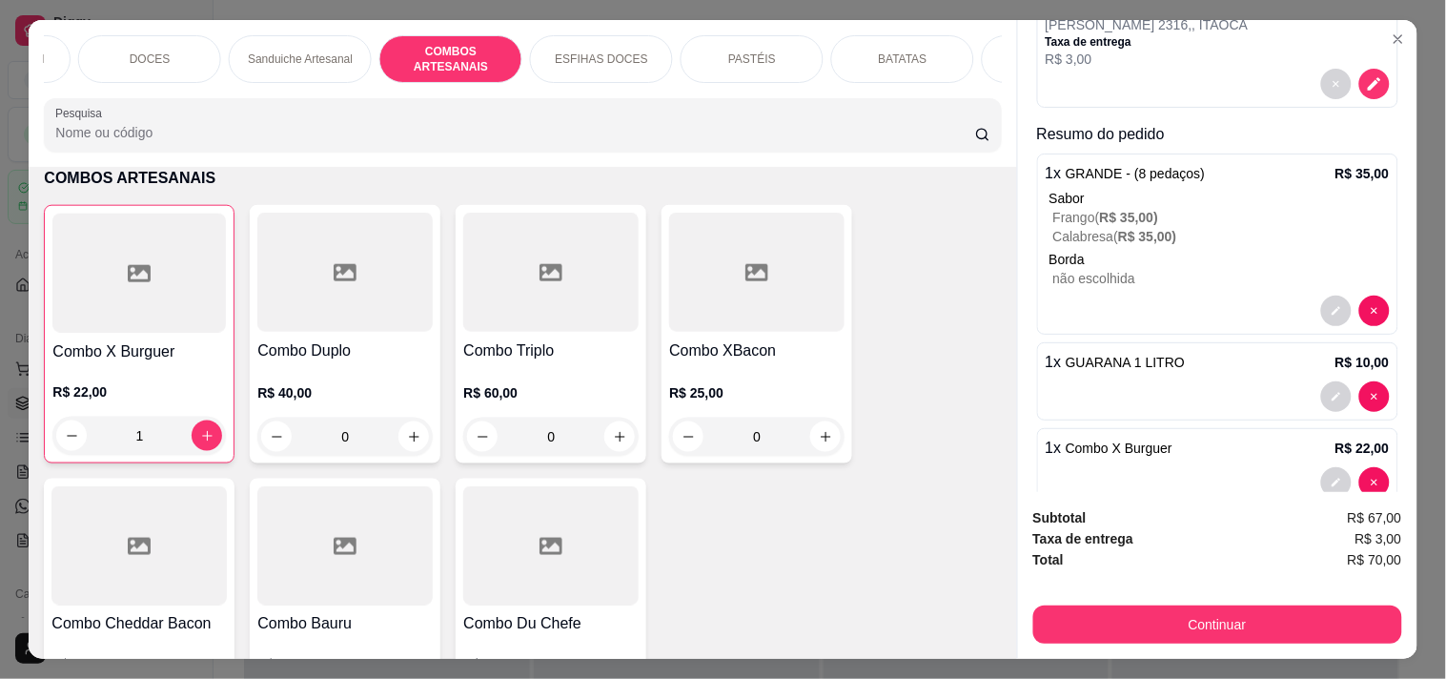
scroll to position [254, 0]
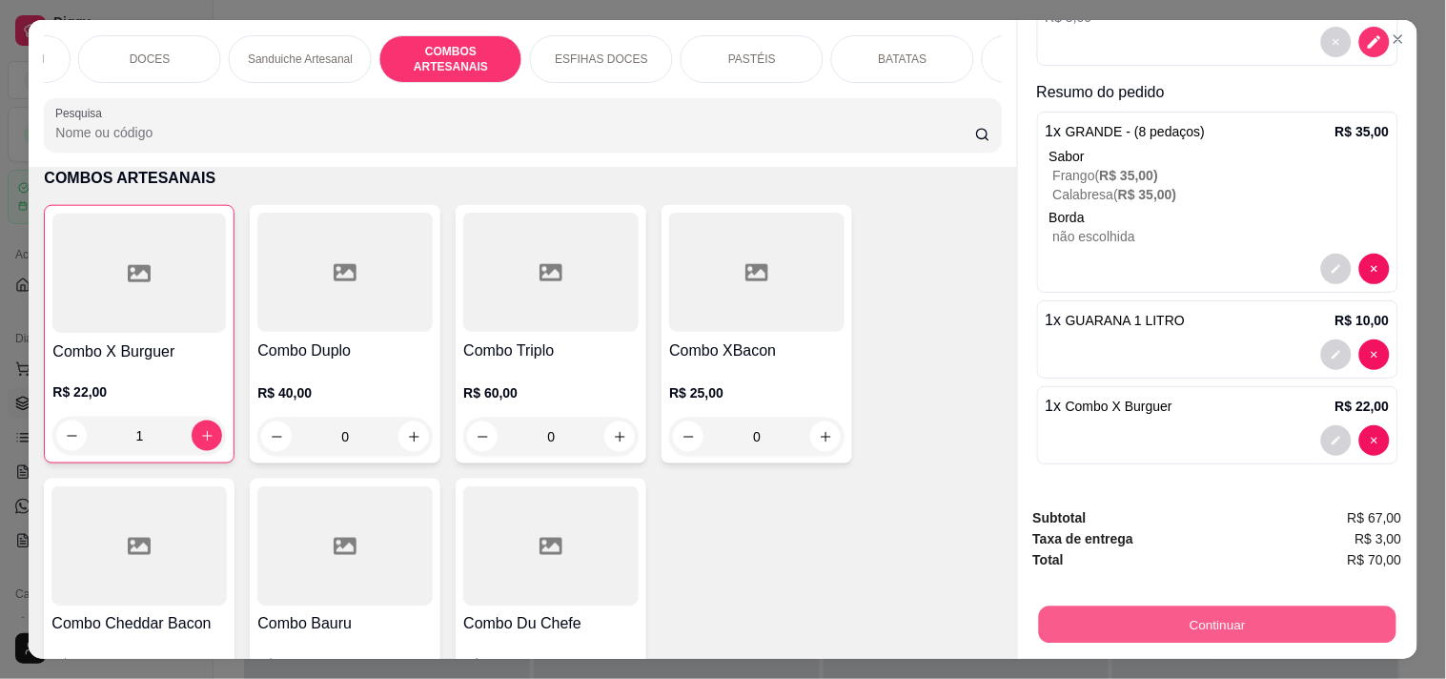
click at [1360, 614] on button "Continuar" at bounding box center [1216, 623] width 357 height 37
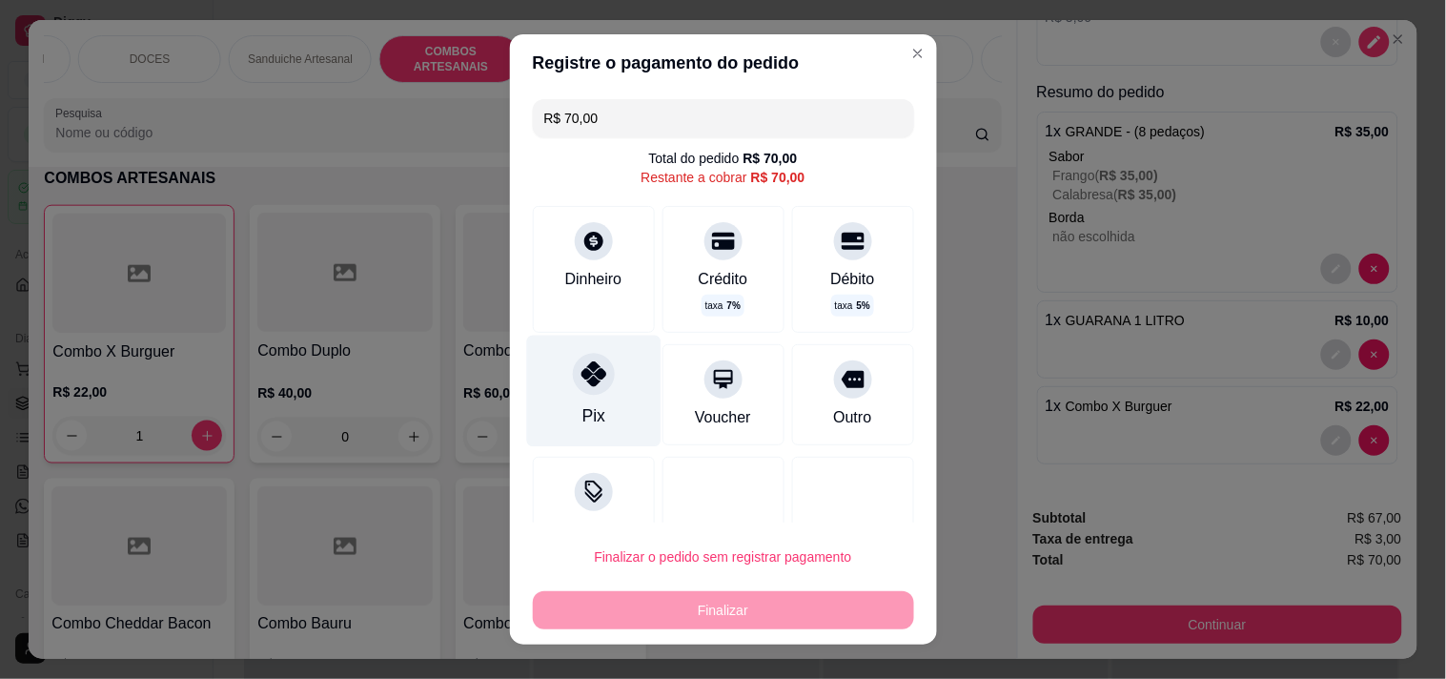
click at [601, 416] on div "Pix" at bounding box center [593, 391] width 134 height 112
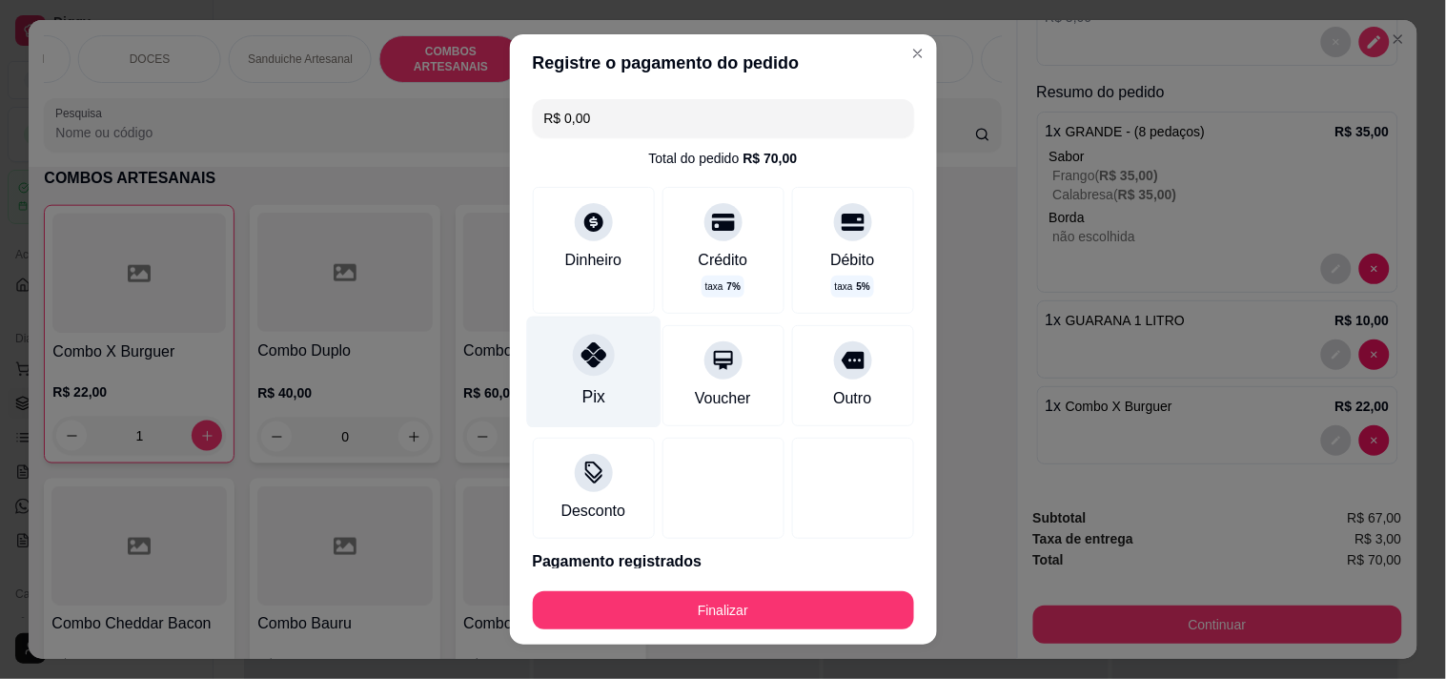
type input "R$ 0,00"
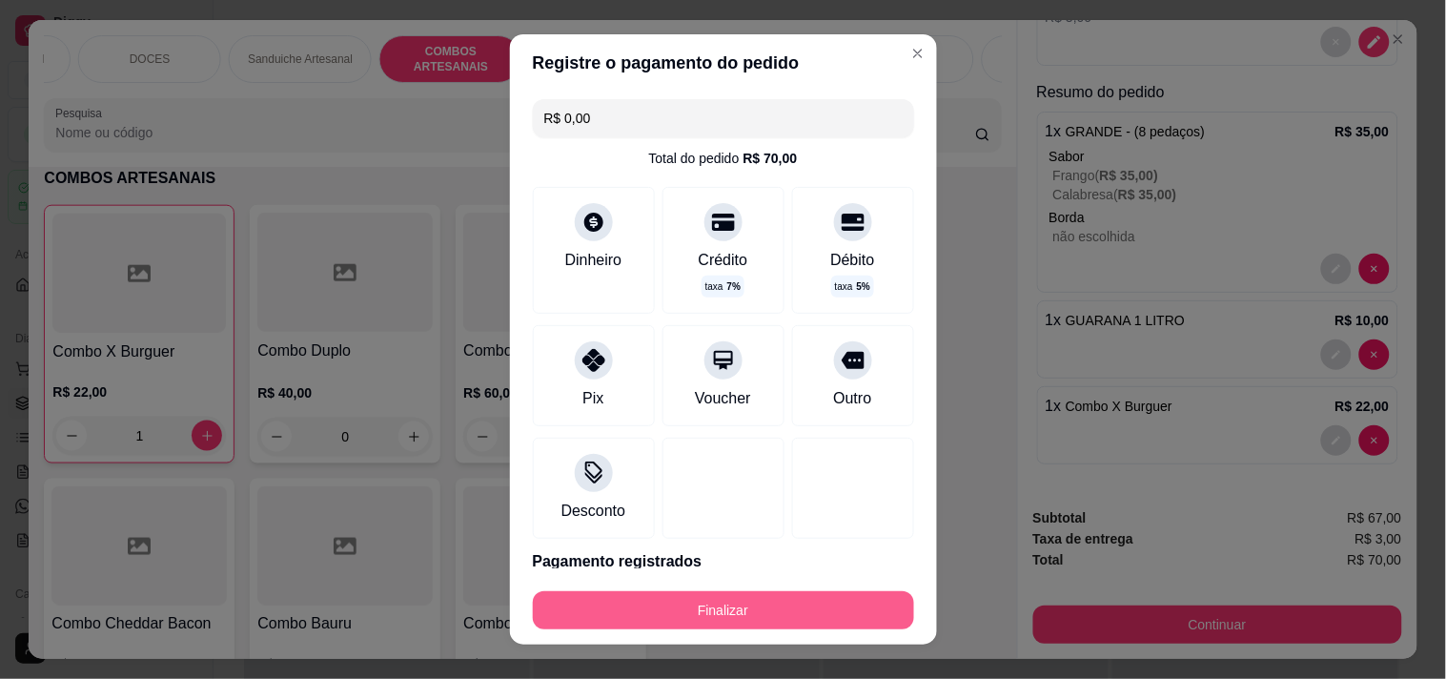
click at [635, 602] on button "Finalizar" at bounding box center [723, 610] width 381 height 38
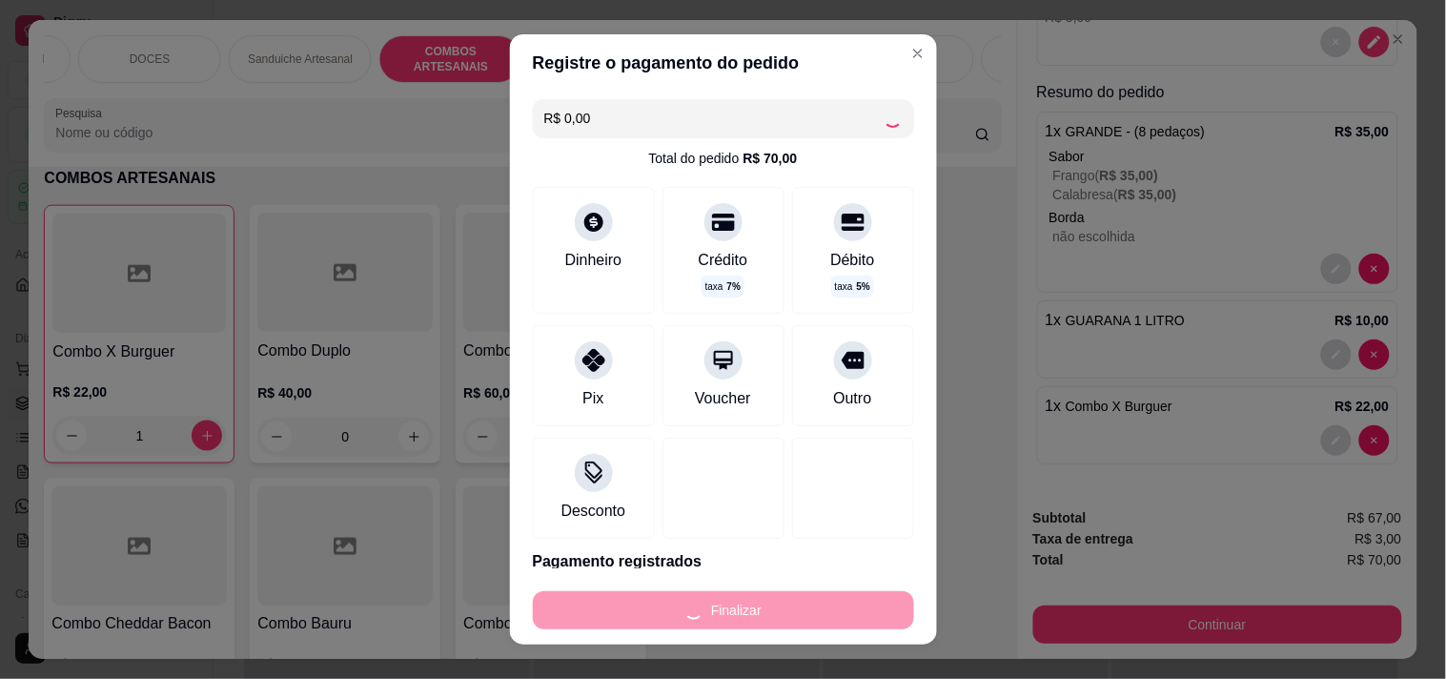
type input "0"
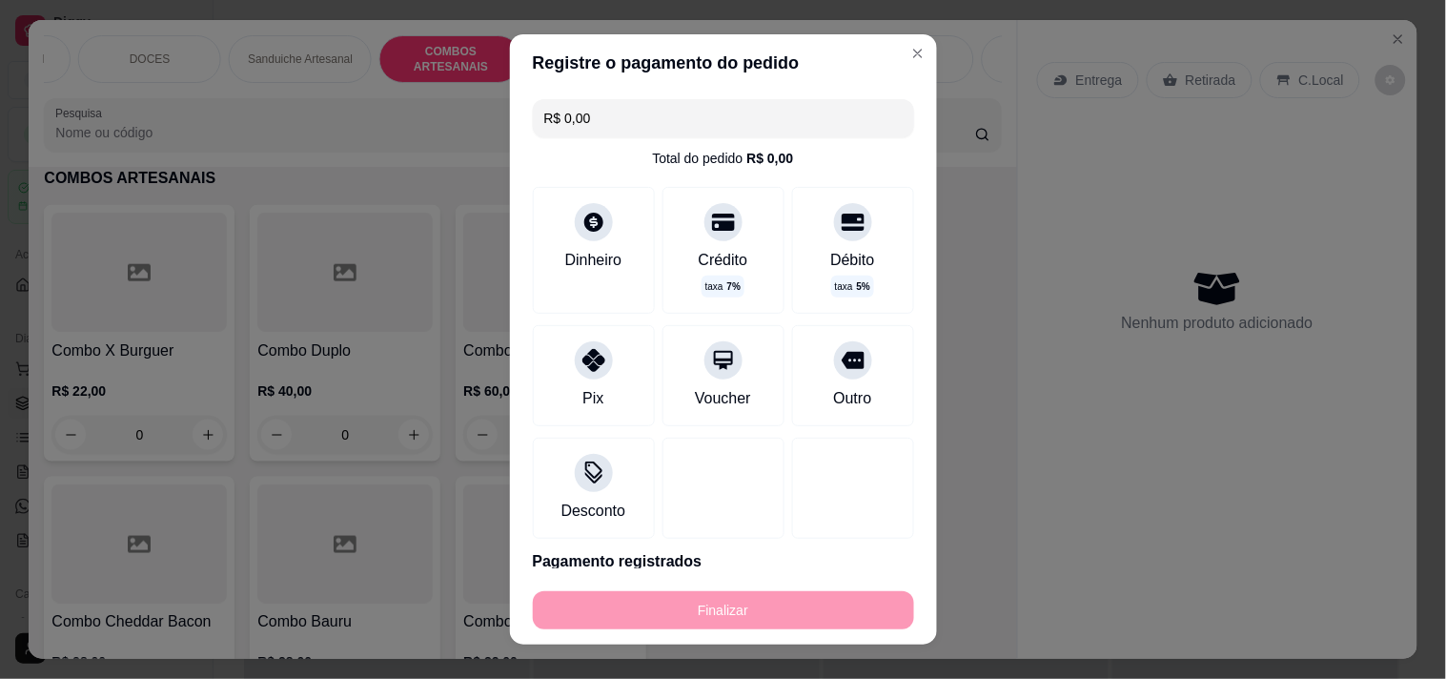
type input "-R$ 70,00"
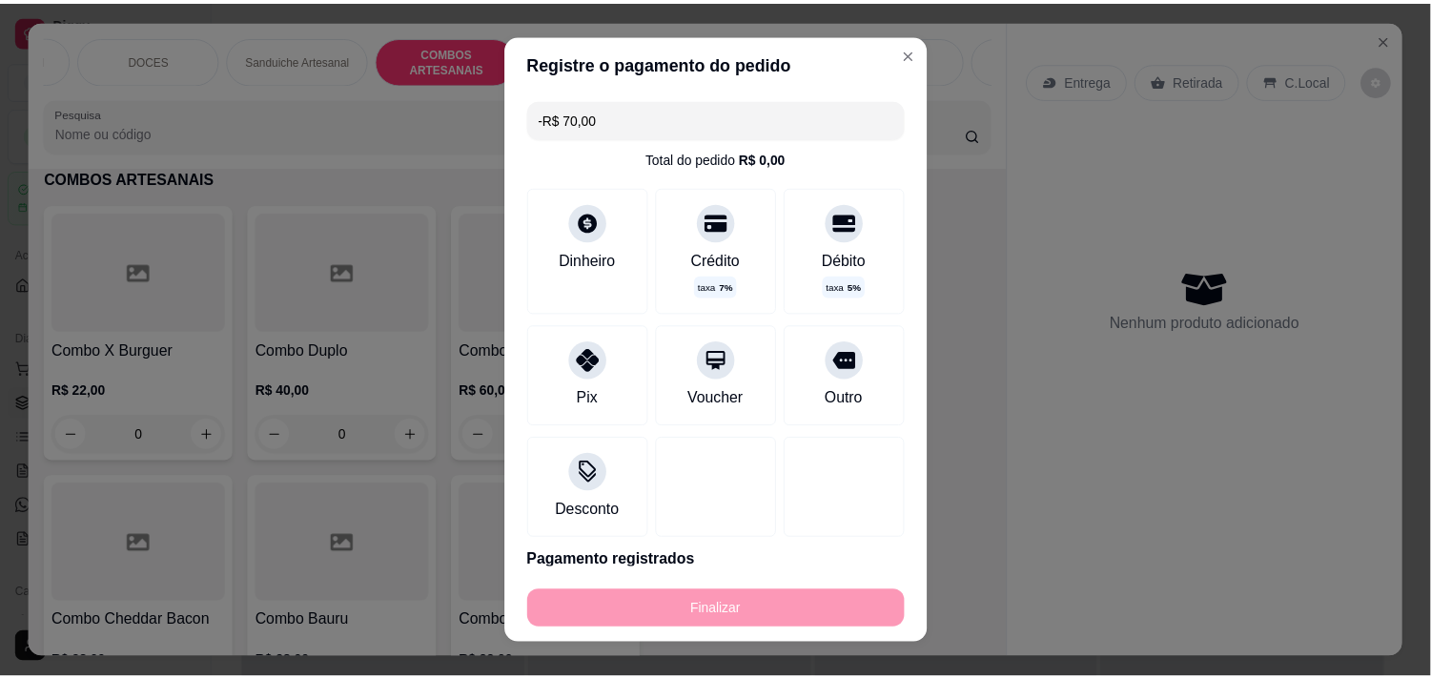
scroll to position [0, 0]
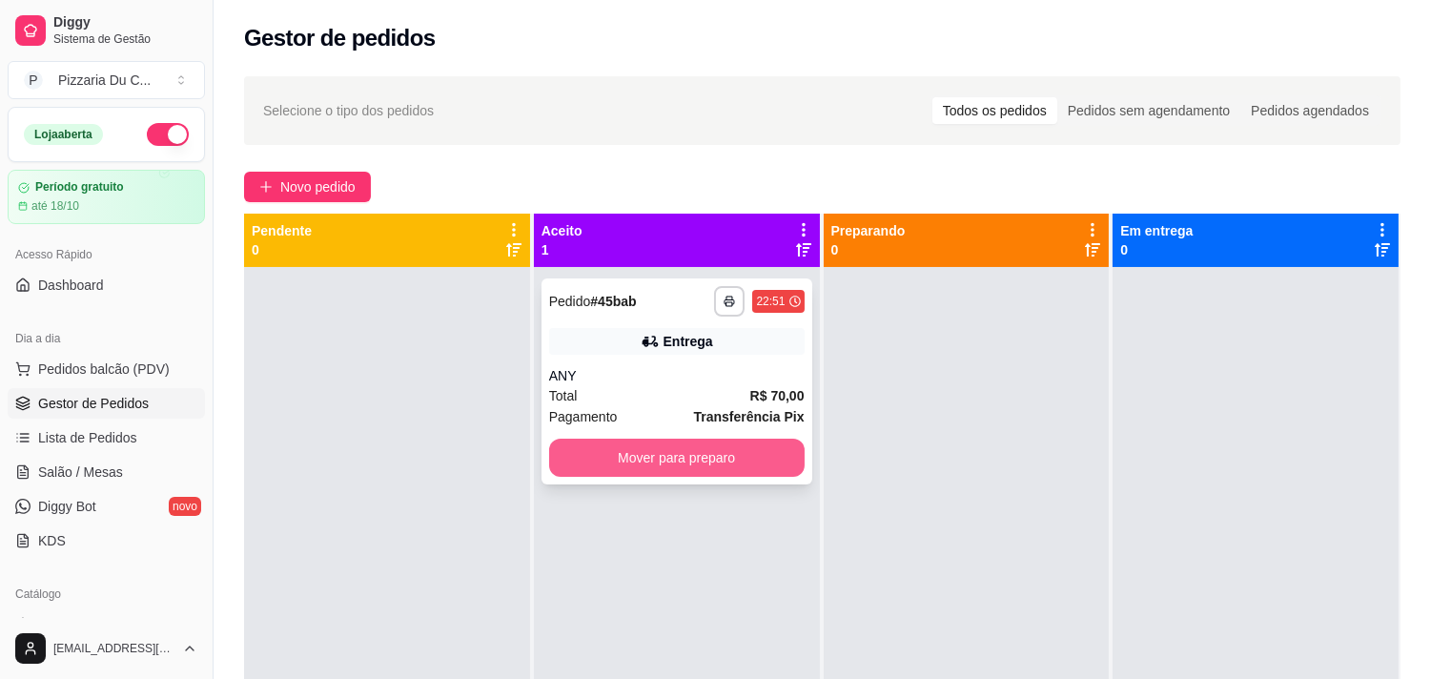
click at [580, 475] on button "Mover para preparo" at bounding box center [676, 458] width 255 height 38
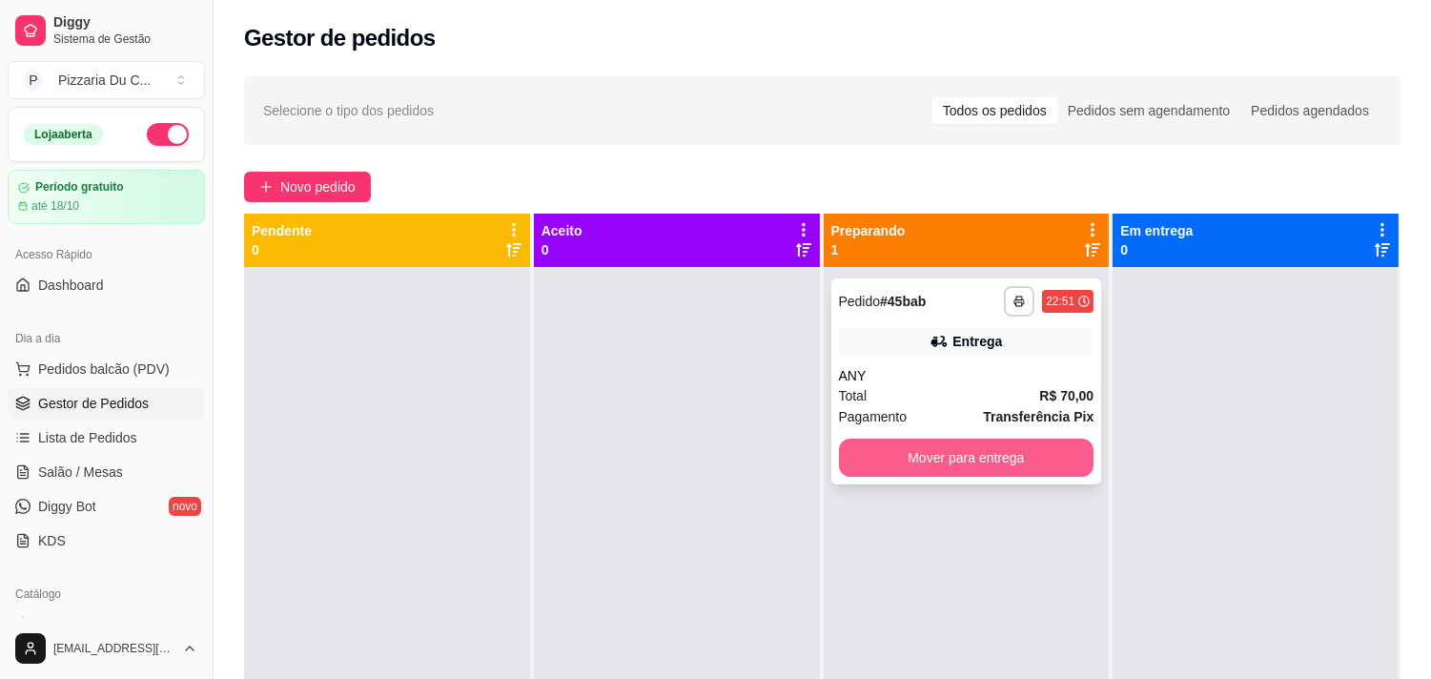
click at [860, 464] on button "Mover para entrega" at bounding box center [966, 458] width 255 height 38
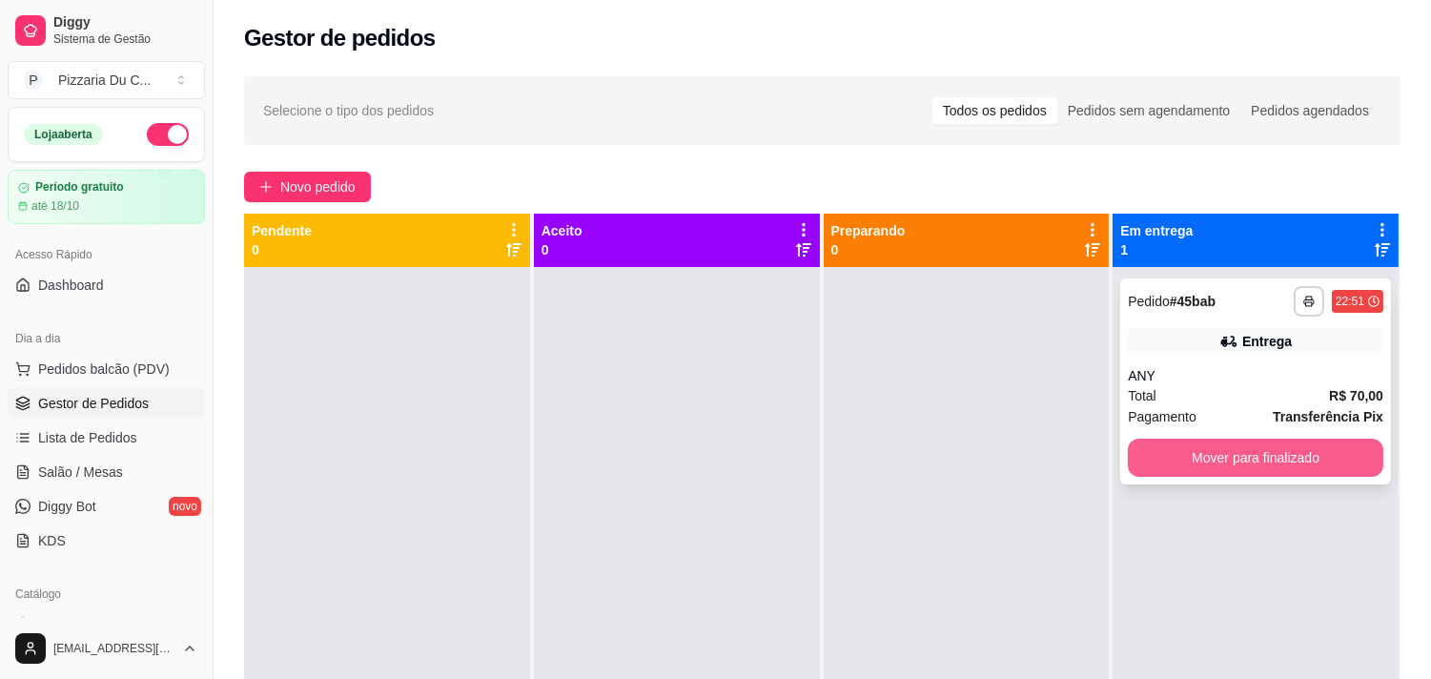
click at [1196, 443] on button "Mover para finalizado" at bounding box center [1255, 458] width 255 height 38
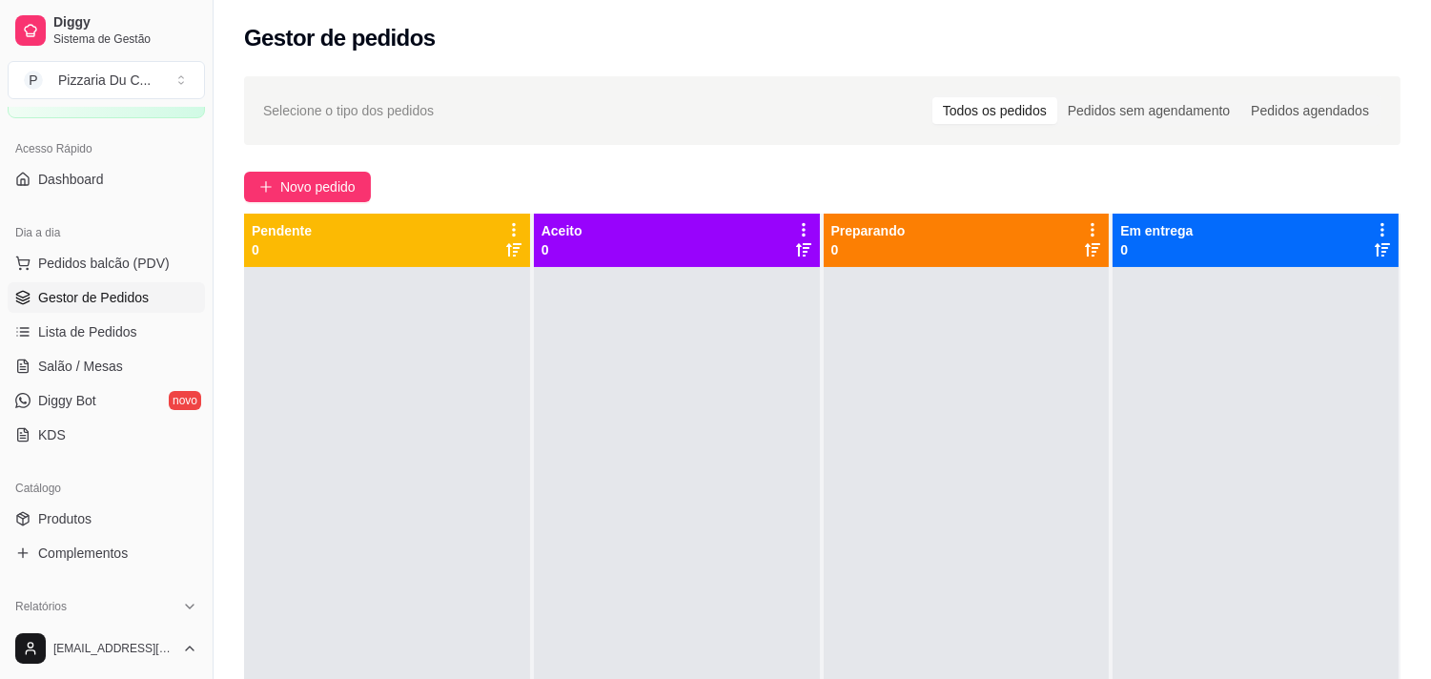
scroll to position [212, 0]
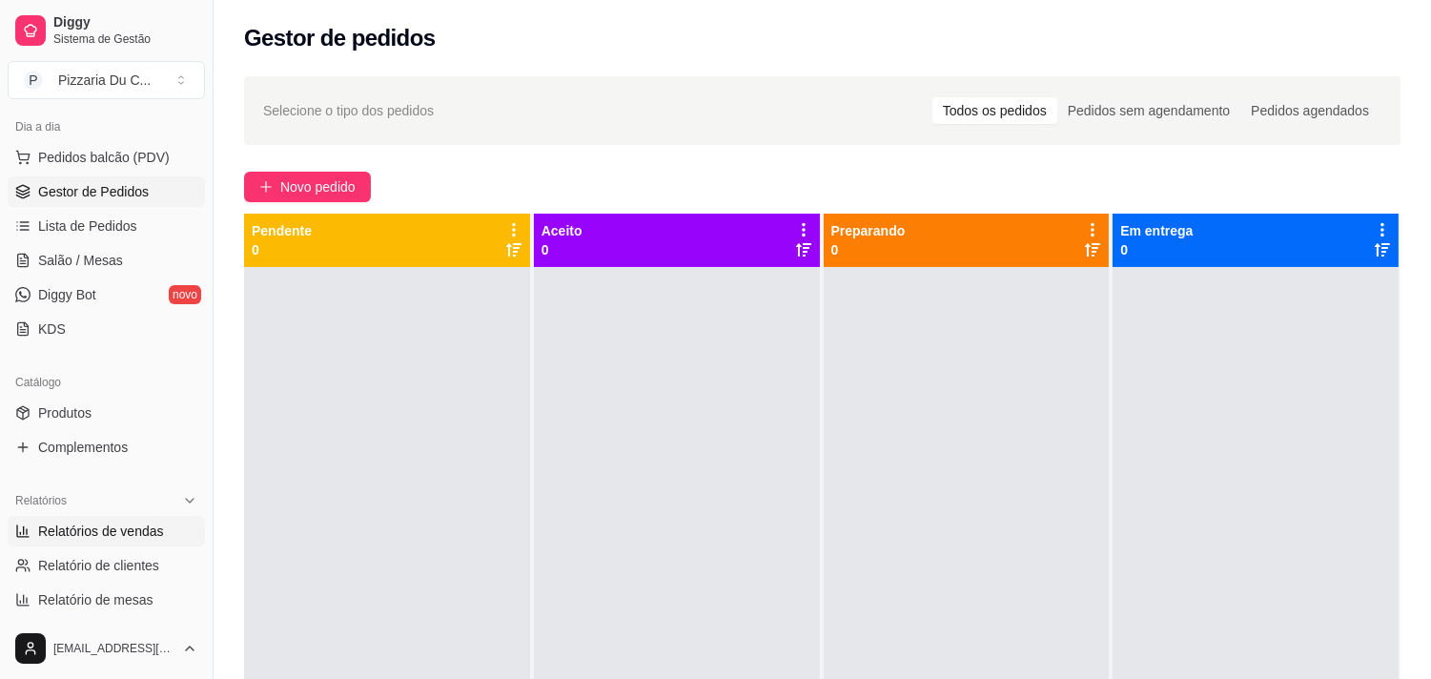
click at [125, 534] on span "Relatórios de vendas" at bounding box center [101, 530] width 126 height 19
select select "ALL"
select select "0"
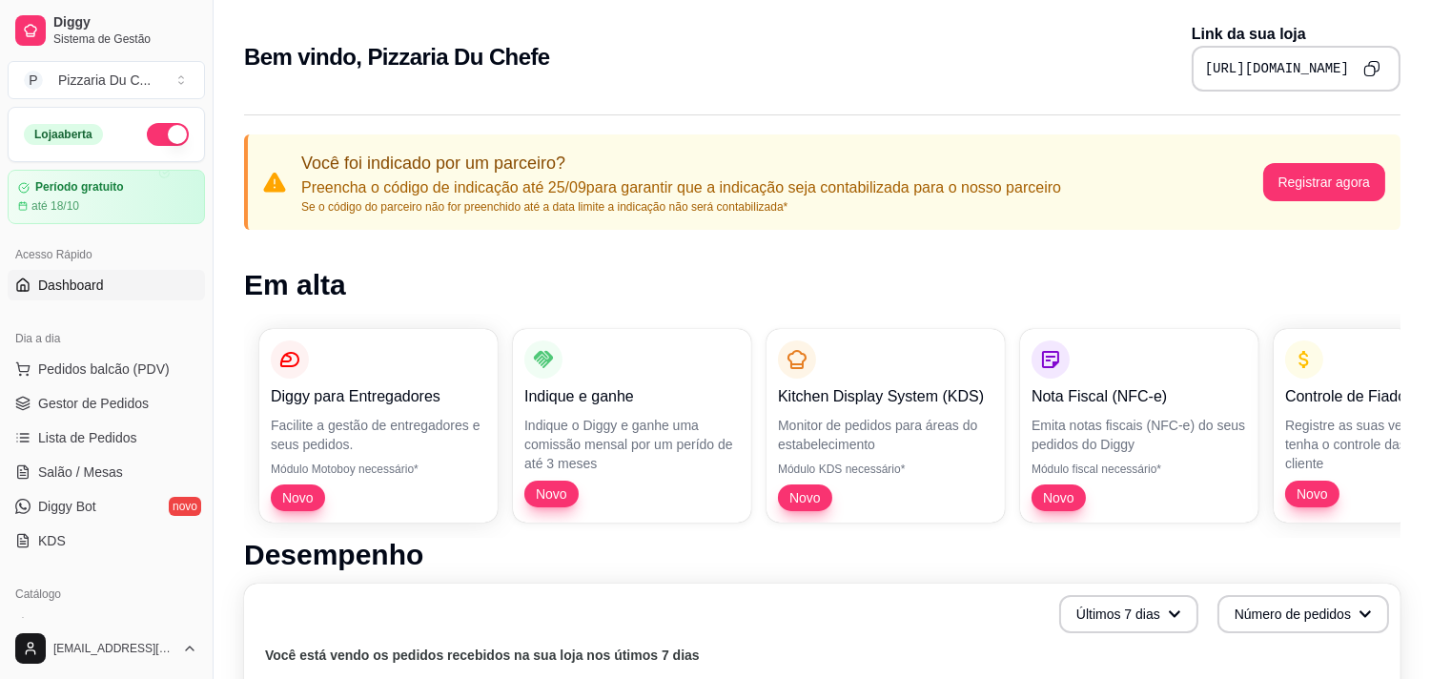
click at [155, 132] on button "button" at bounding box center [168, 134] width 42 height 23
